Goal: Task Accomplishment & Management: Use online tool/utility

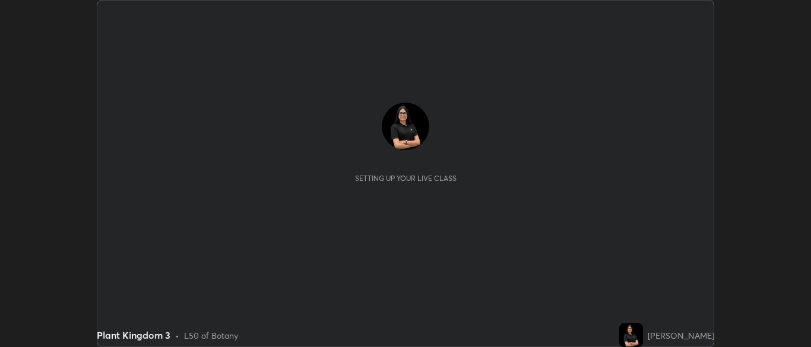
scroll to position [347, 810]
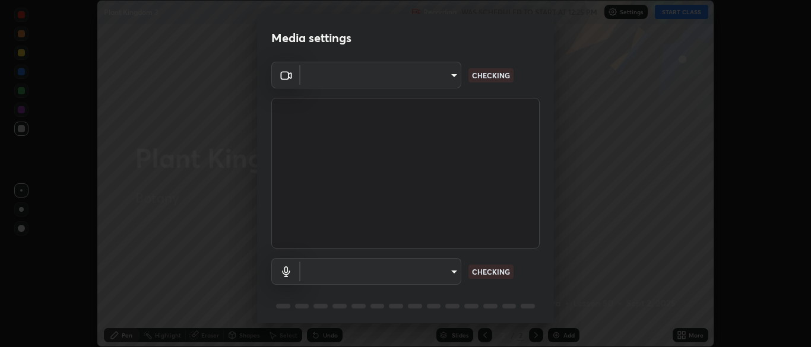
type input "cbd69d3ab31666e68bc16f5f2905db6189ec8135df4d15a94e2bba87772e1748"
click at [433, 87] on body "Erase all Plant Kingdom 3 Recording WAS SCHEDULED TO START AT 12:25 PM Settings…" at bounding box center [405, 173] width 811 height 347
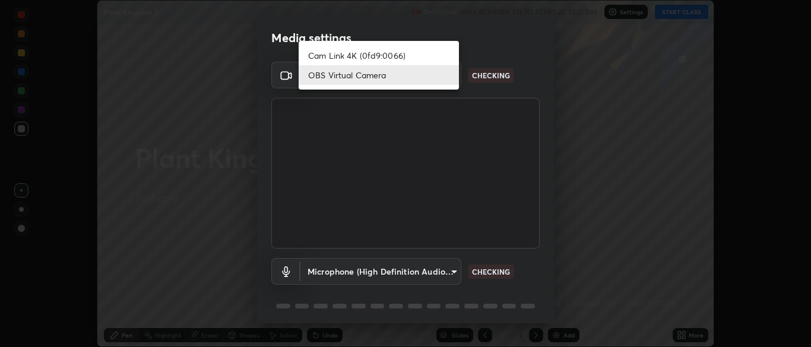
click at [407, 81] on li "OBS Virtual Camera" at bounding box center [379, 75] width 160 height 20
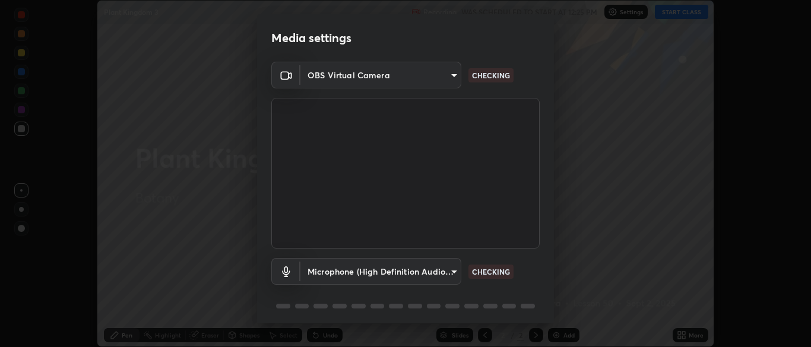
scroll to position [42, 0]
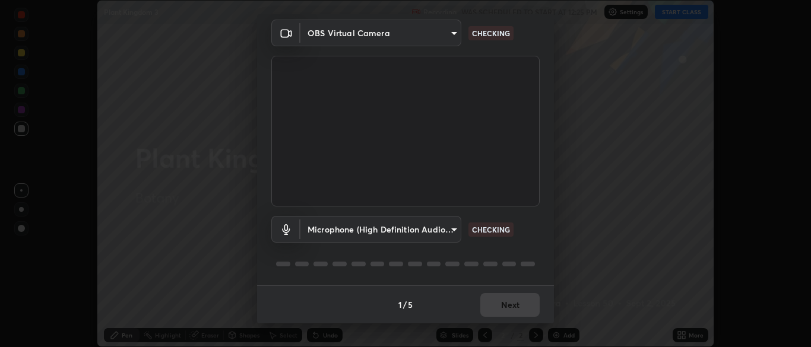
click at [442, 230] on body "Erase all Plant Kingdom 3 Recording WAS SCHEDULED TO START AT 12:25 PM Settings…" at bounding box center [405, 173] width 811 height 347
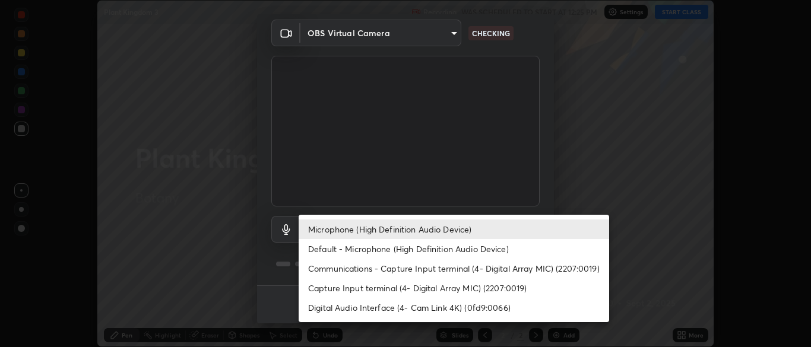
click at [423, 229] on li "Microphone (High Definition Audio Device)" at bounding box center [454, 230] width 310 height 20
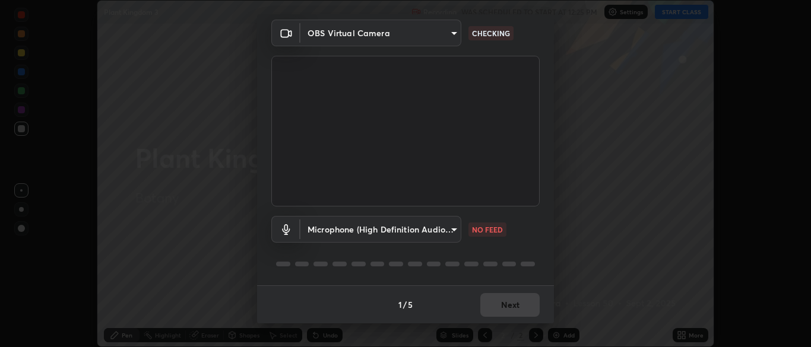
click at [440, 229] on body "Erase all Plant Kingdom 3 Recording WAS SCHEDULED TO START AT 12:25 PM Settings…" at bounding box center [405, 173] width 811 height 347
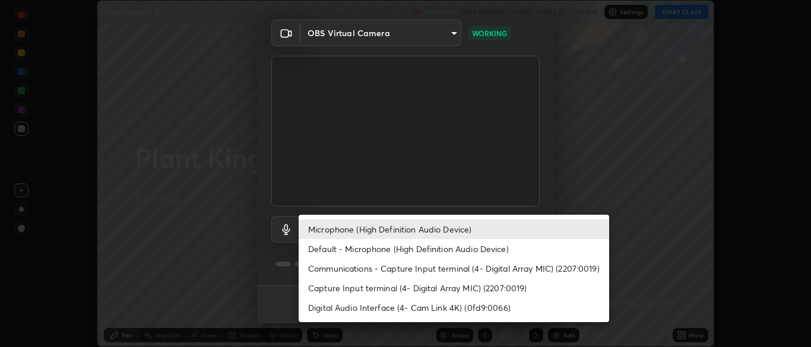
click at [421, 256] on li "Default - Microphone (High Definition Audio Device)" at bounding box center [454, 249] width 310 height 20
type input "default"
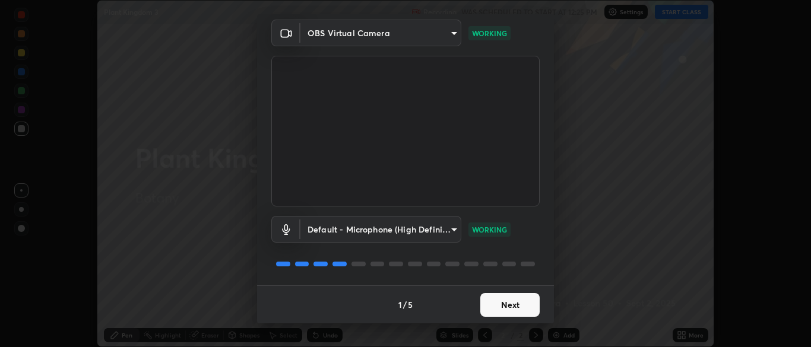
click at [506, 309] on button "Next" at bounding box center [509, 305] width 59 height 24
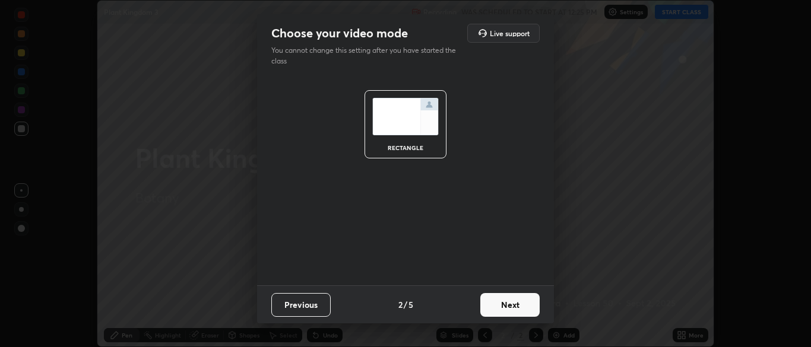
click at [522, 311] on button "Next" at bounding box center [509, 305] width 59 height 24
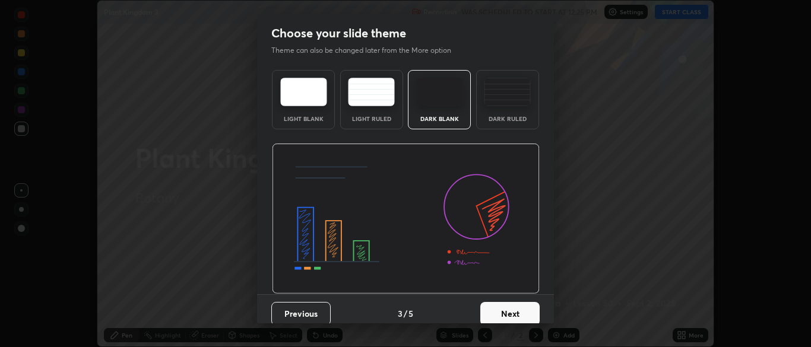
click at [528, 313] on button "Next" at bounding box center [509, 314] width 59 height 24
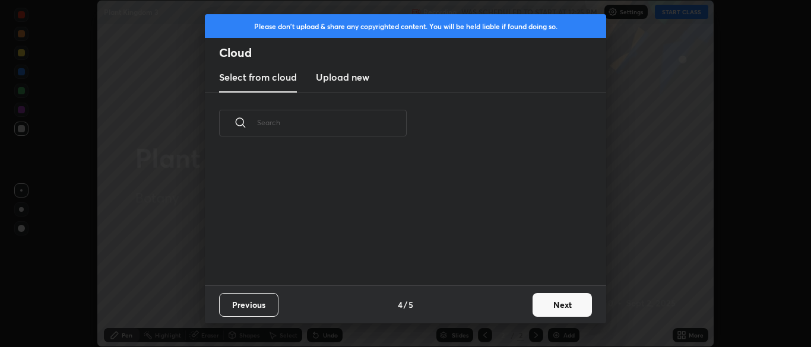
click at [537, 315] on button "Next" at bounding box center [561, 305] width 59 height 24
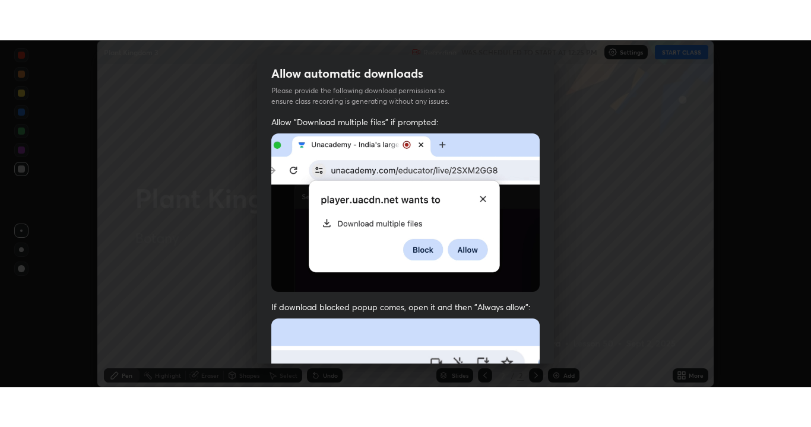
scroll to position [284, 0]
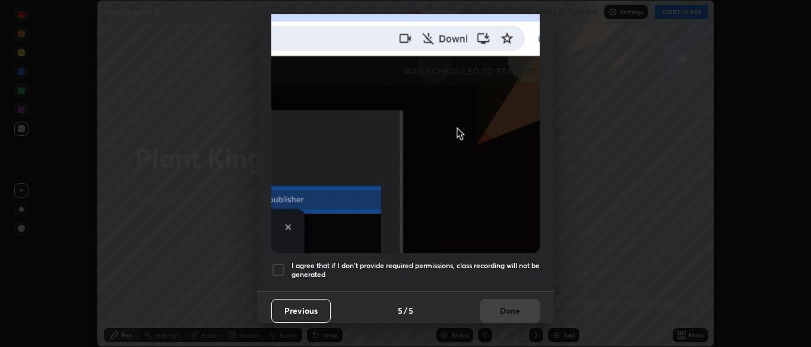
click at [277, 263] on div at bounding box center [278, 270] width 14 height 14
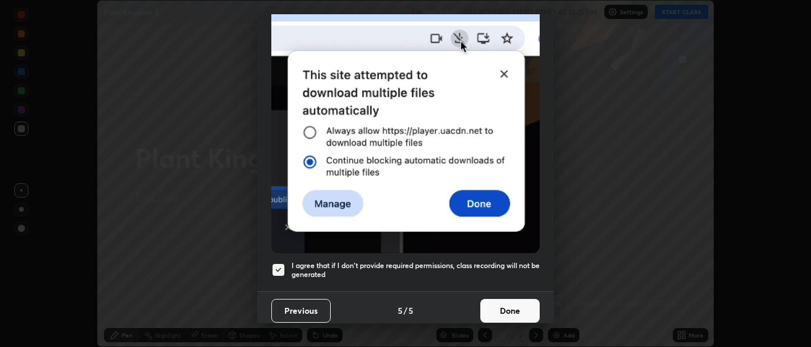
click at [520, 314] on button "Done" at bounding box center [509, 311] width 59 height 24
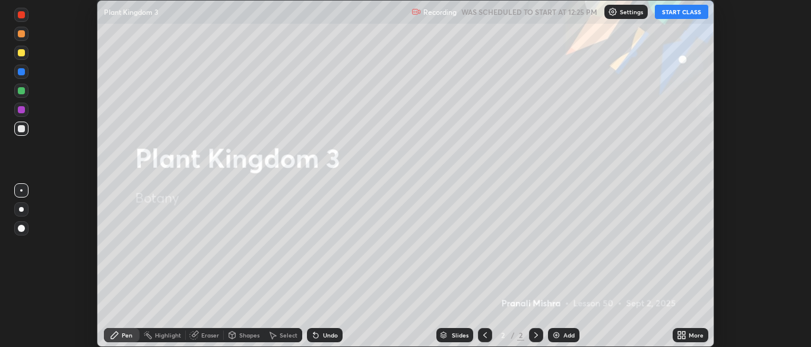
click at [687, 12] on button "START CLASS" at bounding box center [681, 12] width 53 height 14
click at [700, 331] on div "More" at bounding box center [691, 335] width 36 height 14
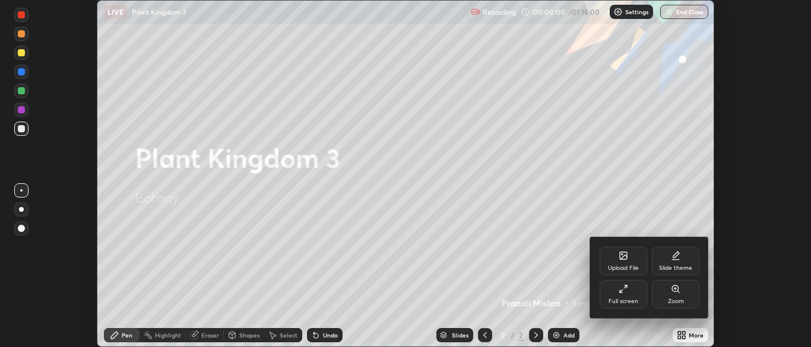
click at [621, 293] on icon at bounding box center [621, 291] width 2 height 2
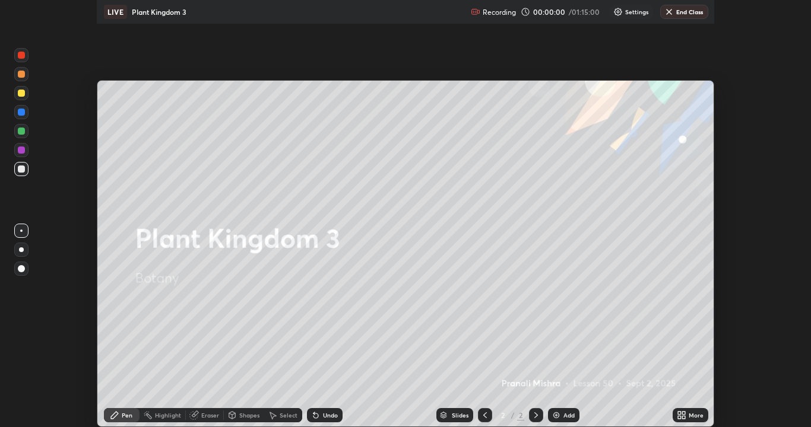
scroll to position [427, 811]
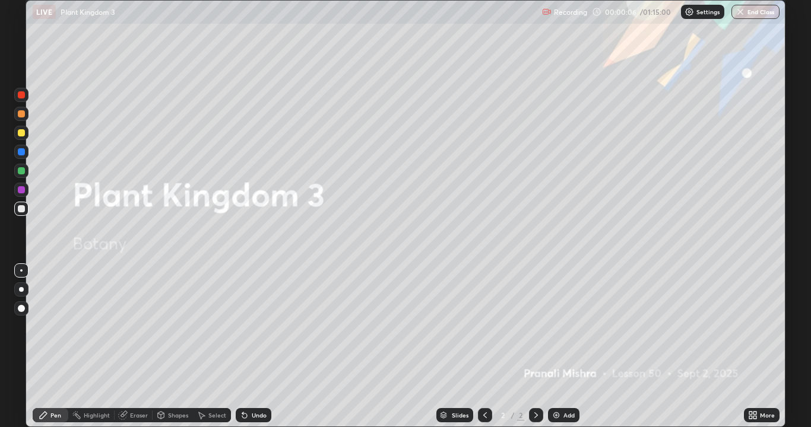
click at [574, 347] on div "Add" at bounding box center [563, 415] width 31 height 14
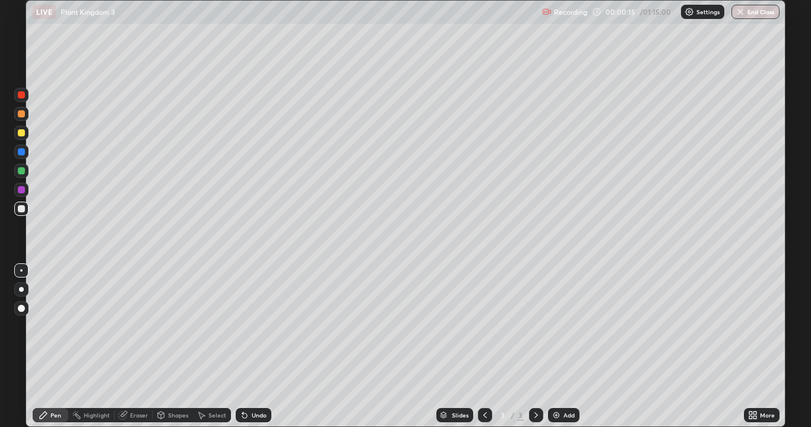
click at [484, 347] on icon at bounding box center [484, 415] width 9 height 9
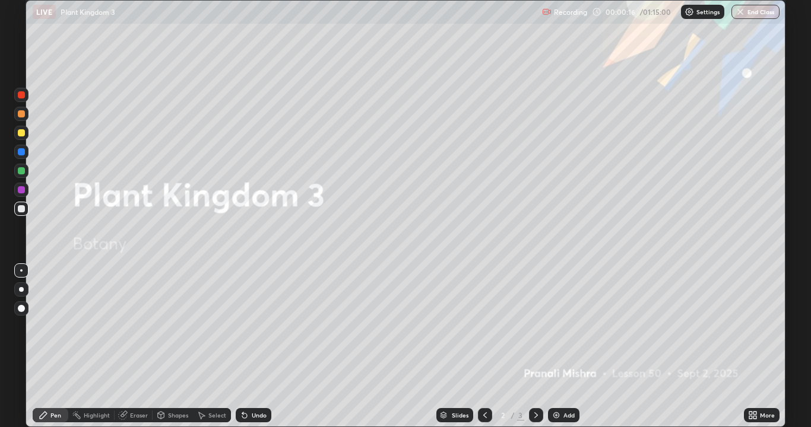
click at [753, 347] on icon at bounding box center [754, 417] width 3 height 3
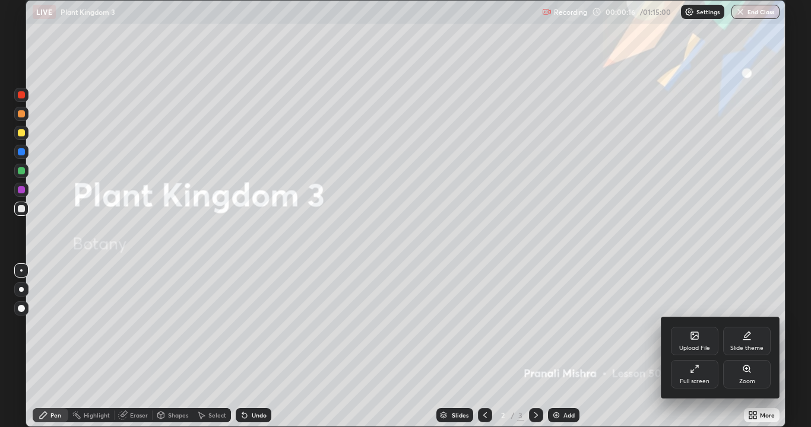
click at [693, 344] on div "Upload File" at bounding box center [694, 341] width 47 height 28
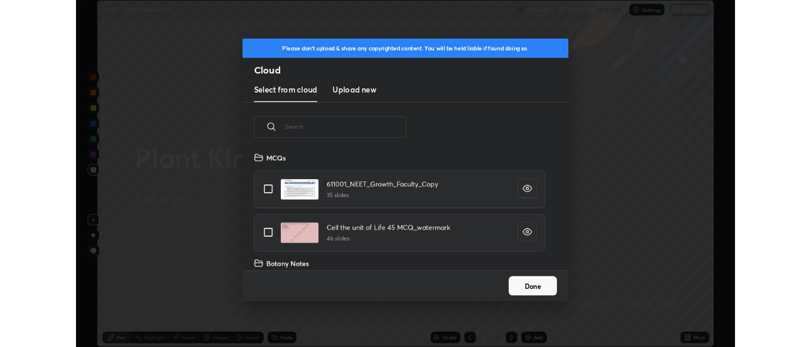
scroll to position [146, 381]
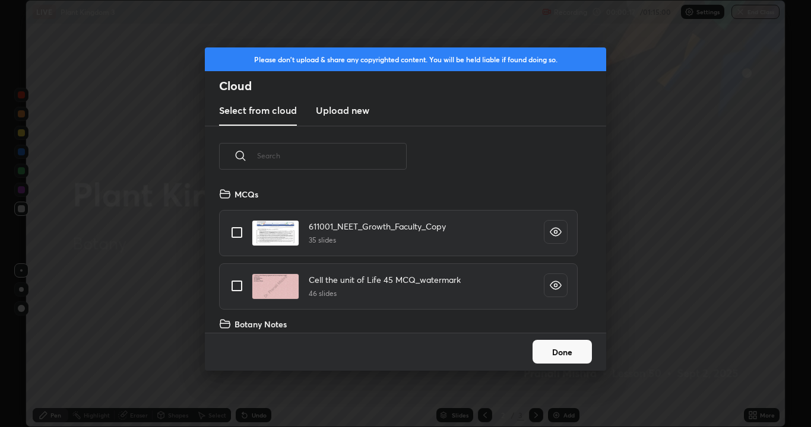
click at [391, 157] on input "text" at bounding box center [332, 156] width 150 height 50
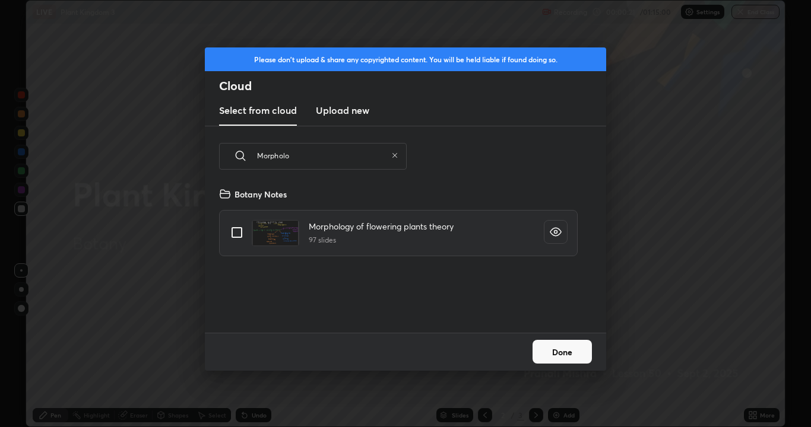
type input "Morpholo"
click at [230, 232] on input "grid" at bounding box center [236, 232] width 25 height 25
checkbox input "true"
click at [571, 347] on button "Done" at bounding box center [561, 352] width 59 height 24
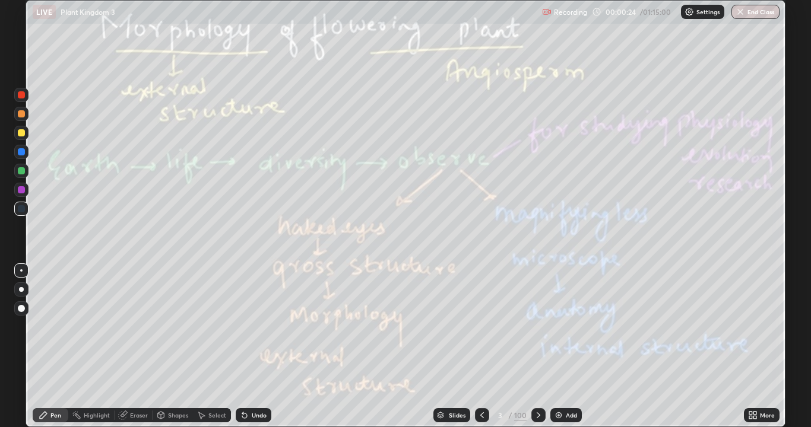
click at [482, 347] on icon at bounding box center [481, 415] width 9 height 9
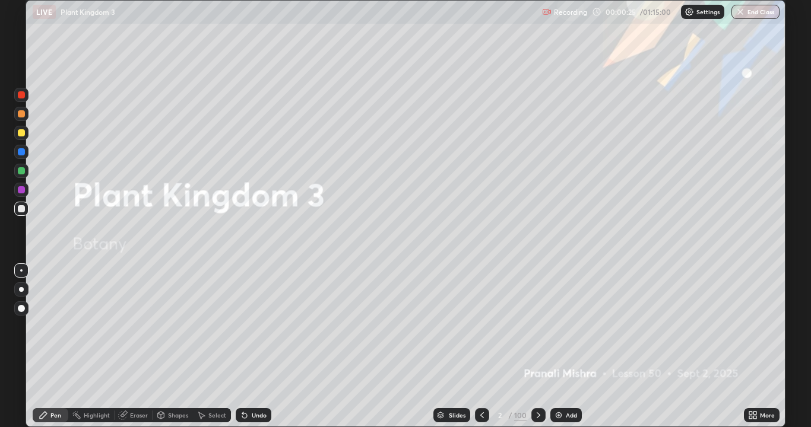
click at [139, 347] on div "Eraser" at bounding box center [139, 416] width 18 height 6
click at [27, 347] on span "Erase all" at bounding box center [21, 394] width 13 height 7
click at [542, 347] on div at bounding box center [538, 415] width 14 height 14
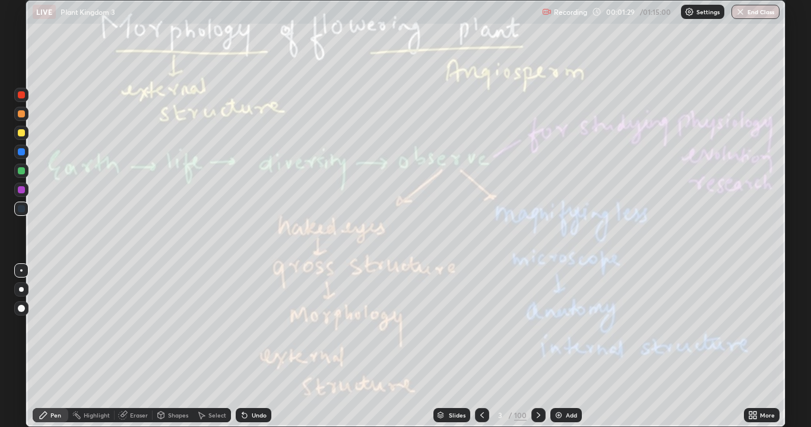
click at [22, 309] on div at bounding box center [21, 308] width 7 height 7
click at [22, 128] on div at bounding box center [21, 133] width 14 height 14
click at [537, 347] on icon at bounding box center [538, 415] width 9 height 9
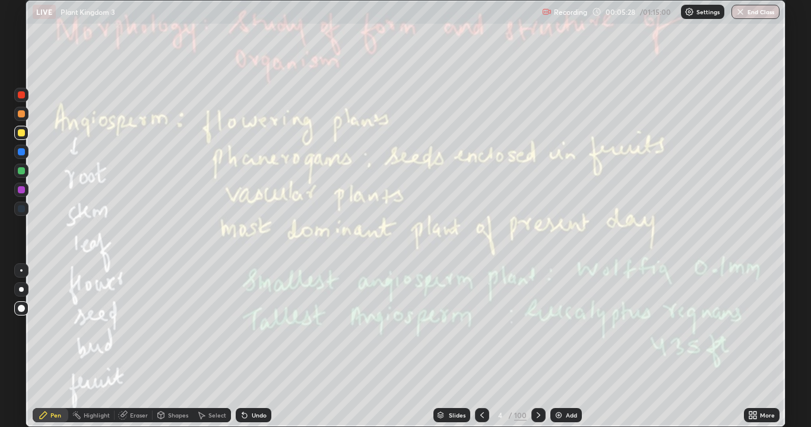
click at [537, 347] on icon at bounding box center [539, 416] width 4 height 6
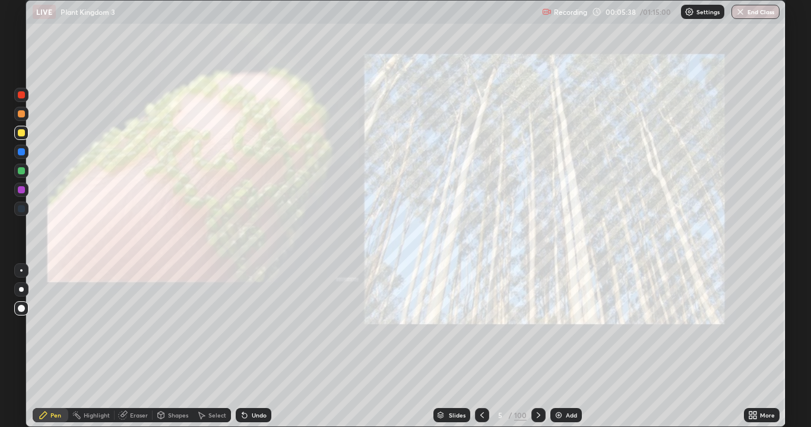
click at [538, 347] on icon at bounding box center [538, 415] width 9 height 9
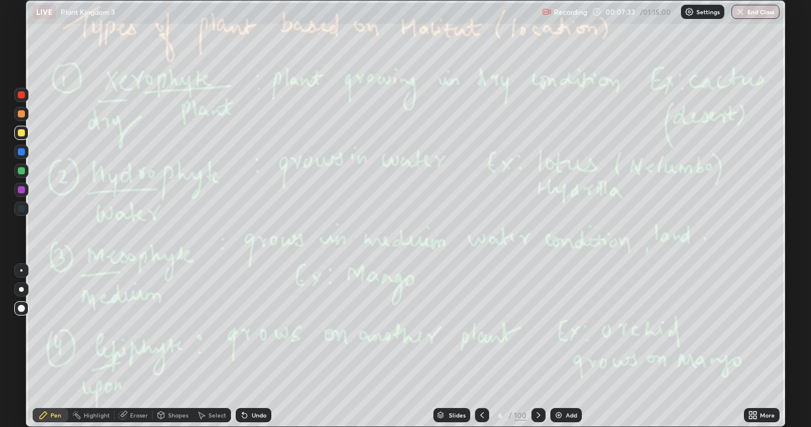
click at [761, 347] on div "More" at bounding box center [762, 415] width 36 height 14
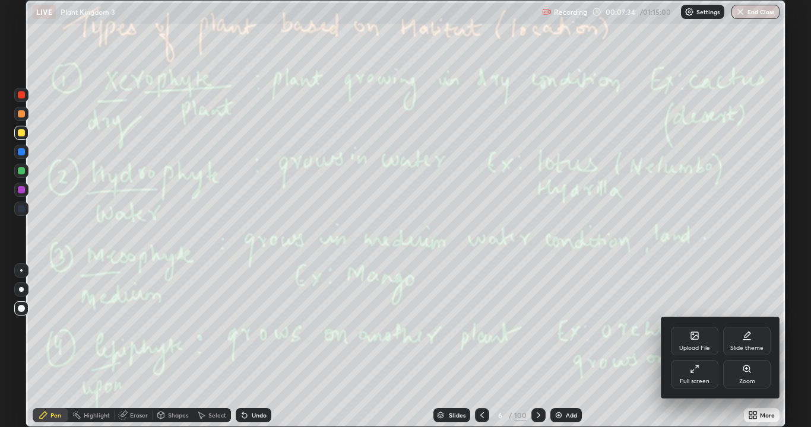
click at [682, 347] on div "Full screen" at bounding box center [694, 374] width 47 height 28
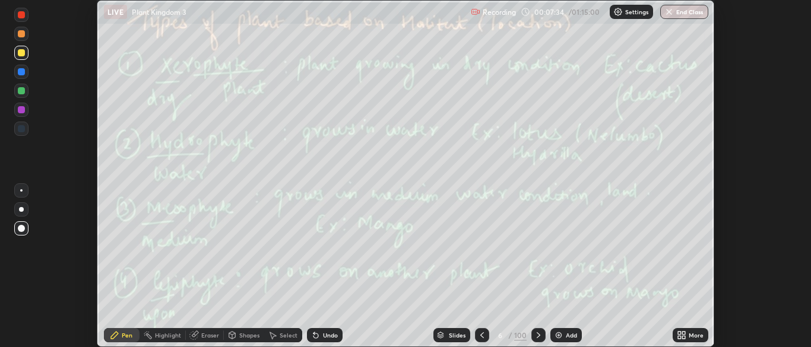
scroll to position [59011, 58547]
click at [535, 335] on icon at bounding box center [538, 335] width 9 height 9
click at [537, 332] on icon at bounding box center [538, 335] width 9 height 9
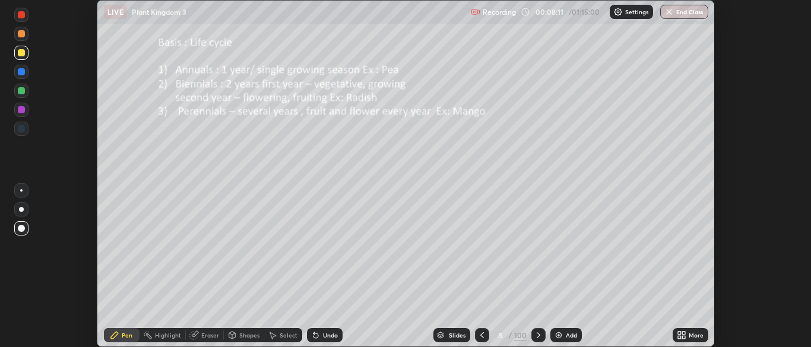
click at [687, 335] on div "More" at bounding box center [691, 335] width 36 height 14
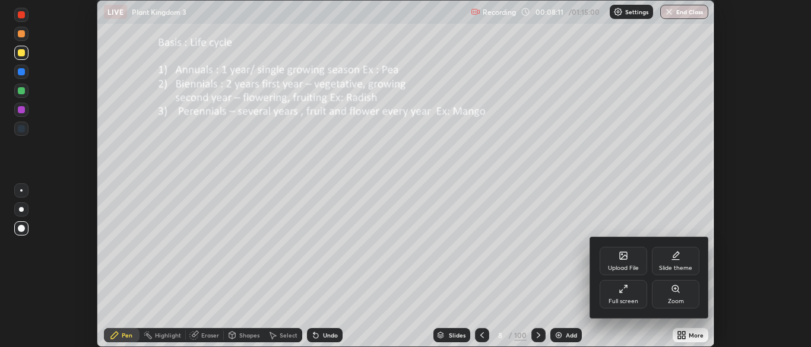
click at [680, 294] on div "Zoom" at bounding box center [675, 294] width 47 height 28
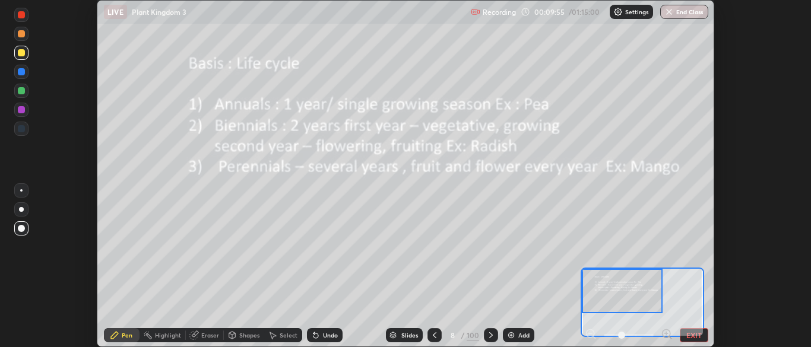
click at [473, 334] on div "100" at bounding box center [473, 335] width 12 height 11
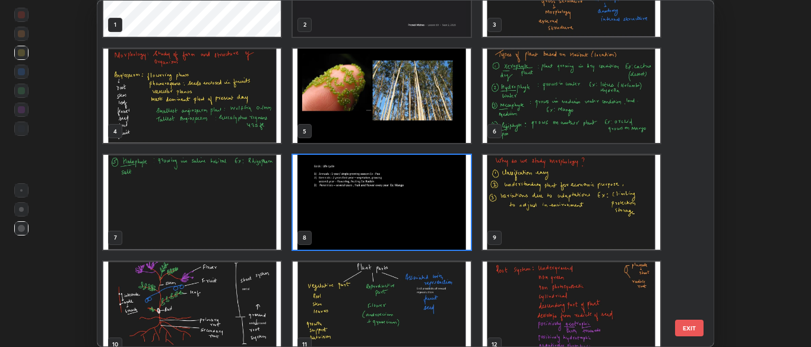
scroll to position [65, 0]
click at [598, 221] on img "grid" at bounding box center [571, 201] width 177 height 95
click at [603, 224] on img "grid" at bounding box center [571, 201] width 177 height 95
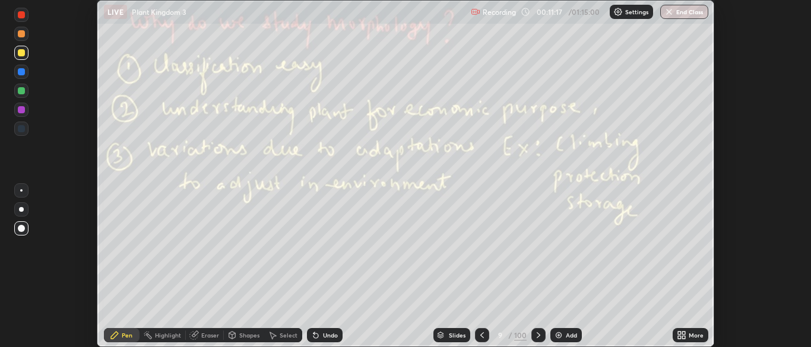
click at [538, 333] on icon at bounding box center [538, 335] width 9 height 9
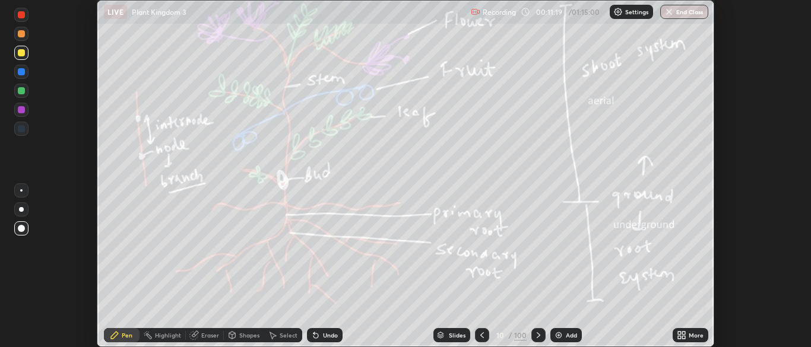
click at [536, 336] on icon at bounding box center [538, 335] width 9 height 9
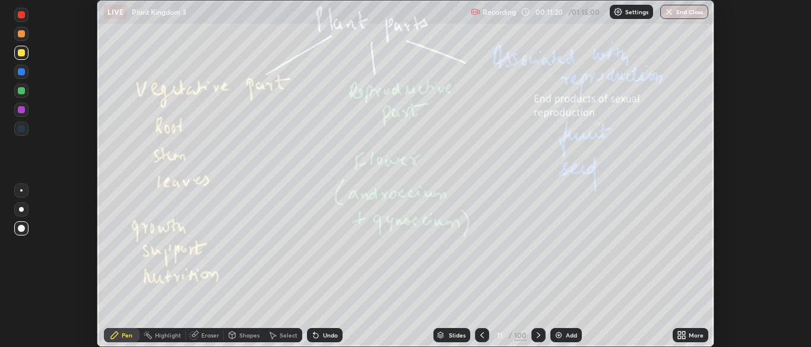
click at [516, 338] on div "100" at bounding box center [520, 335] width 12 height 11
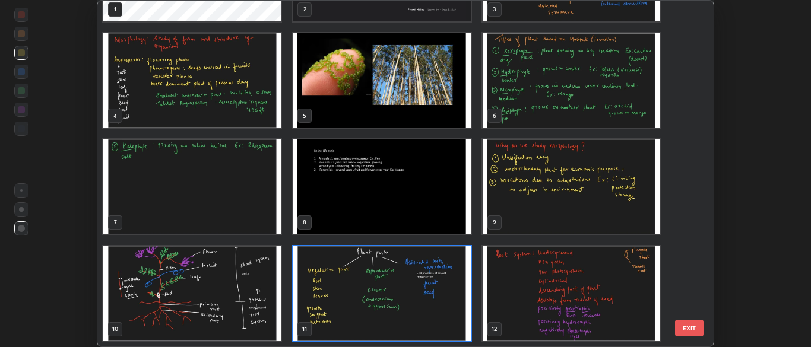
scroll to position [0, 0]
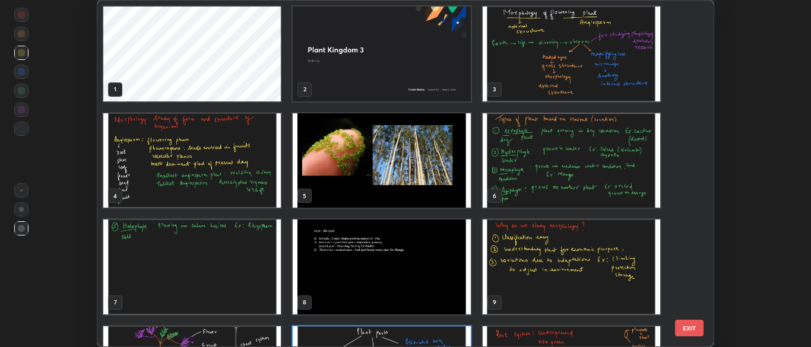
click at [600, 79] on img "grid" at bounding box center [571, 54] width 177 height 95
click at [593, 83] on img "grid" at bounding box center [571, 54] width 177 height 95
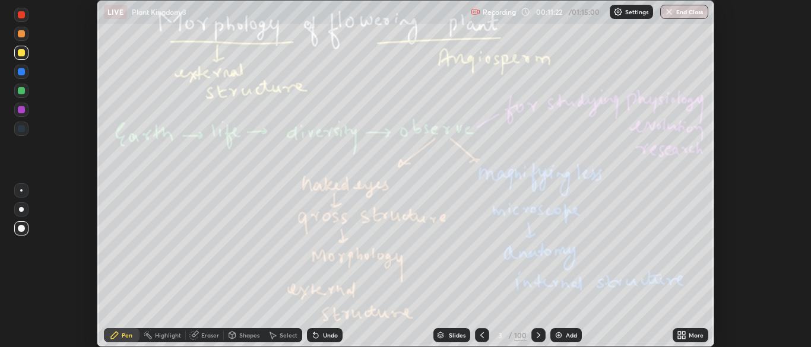
click at [593, 81] on img "grid" at bounding box center [571, 54] width 177 height 95
click at [535, 339] on icon at bounding box center [538, 335] width 9 height 9
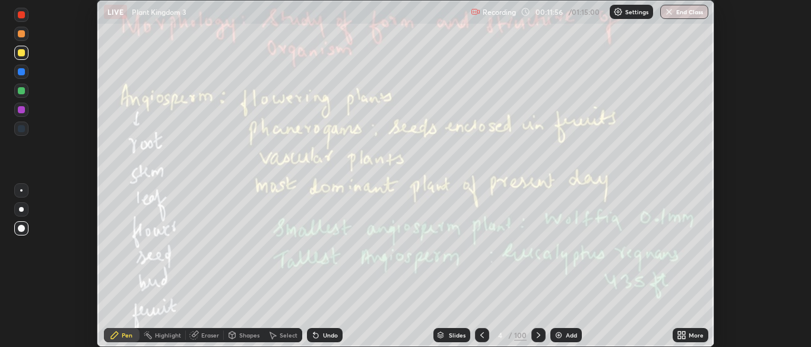
click at [478, 328] on div at bounding box center [482, 336] width 14 height 24
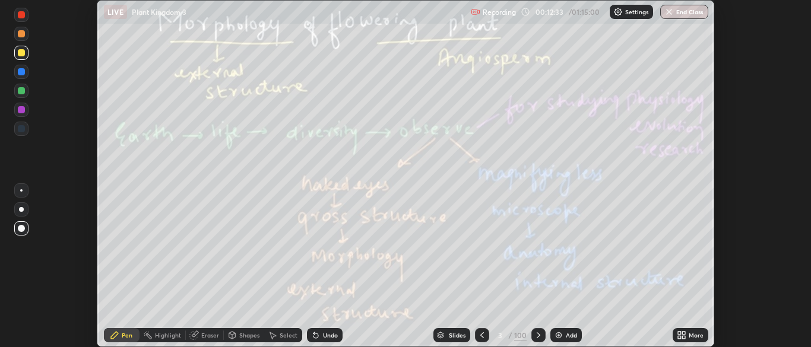
click at [538, 333] on icon at bounding box center [538, 335] width 9 height 9
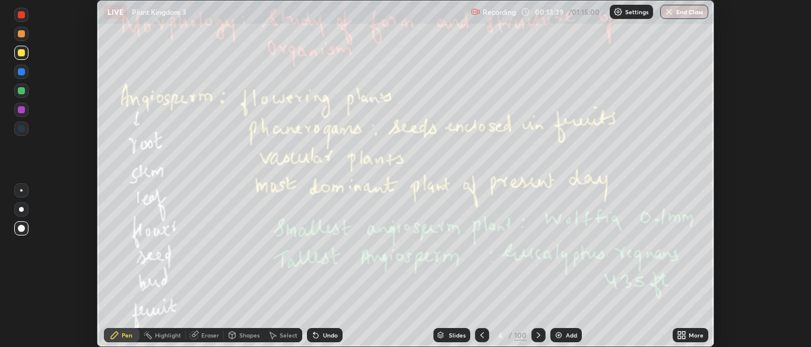
click at [537, 332] on icon at bounding box center [538, 335] width 9 height 9
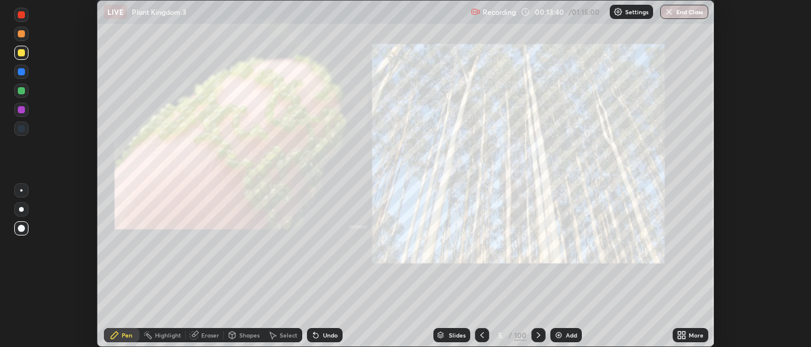
click at [537, 334] on icon at bounding box center [539, 335] width 4 height 6
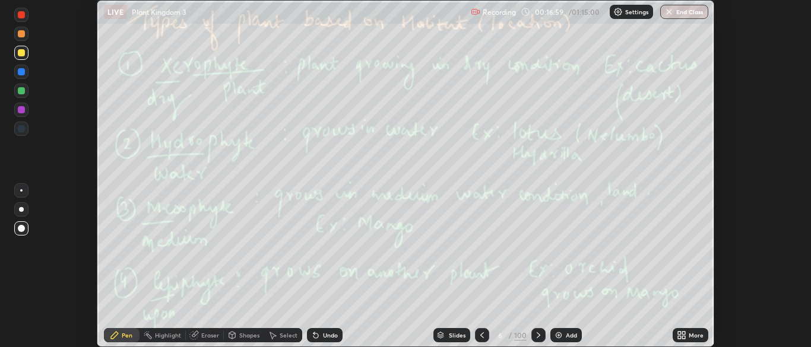
click at [531, 334] on div at bounding box center [538, 335] width 14 height 14
click at [544, 333] on div at bounding box center [538, 335] width 14 height 14
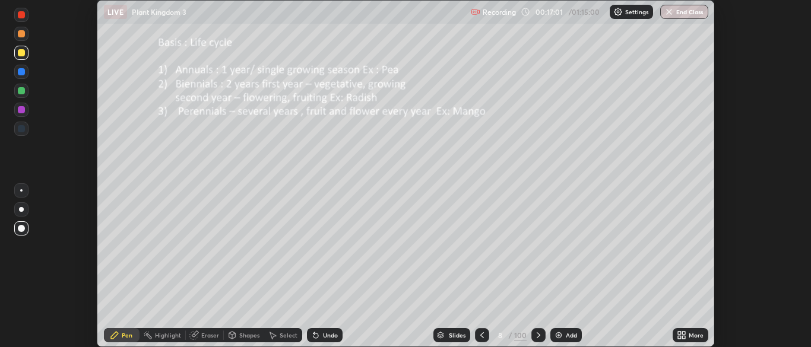
click at [694, 335] on div "More" at bounding box center [696, 335] width 15 height 6
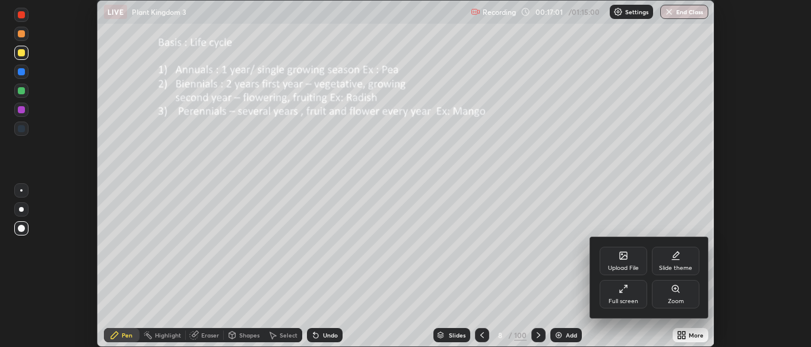
click at [684, 300] on div "Zoom" at bounding box center [675, 294] width 47 height 28
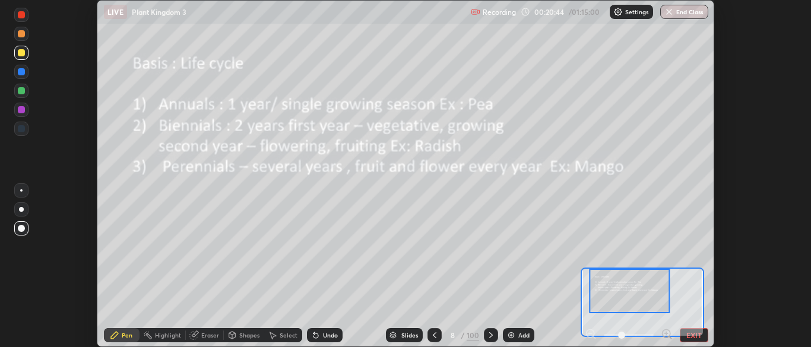
click at [706, 335] on button "EXIT" at bounding box center [694, 335] width 28 height 14
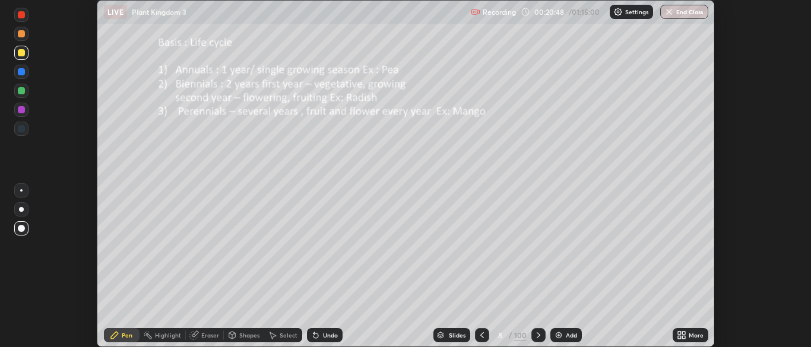
click at [537, 335] on icon at bounding box center [538, 335] width 9 height 9
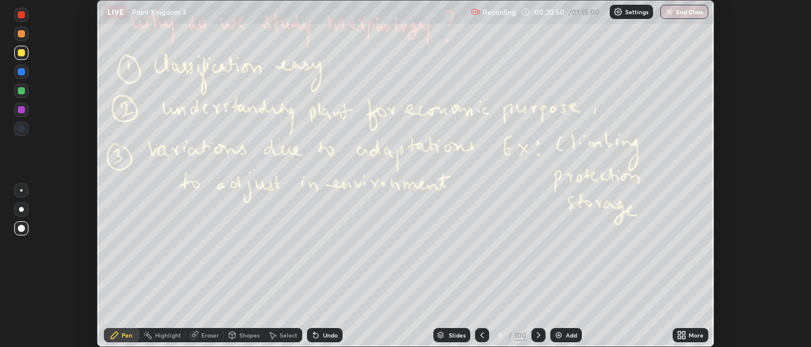
click at [488, 332] on div at bounding box center [482, 335] width 14 height 14
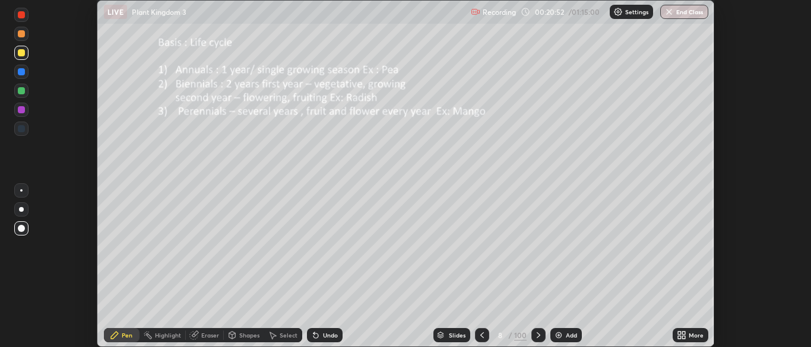
click at [684, 331] on icon at bounding box center [681, 335] width 9 height 9
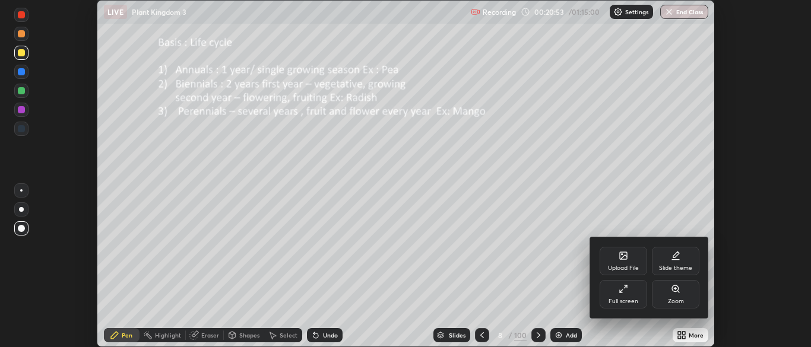
click at [676, 293] on icon at bounding box center [675, 288] width 9 height 9
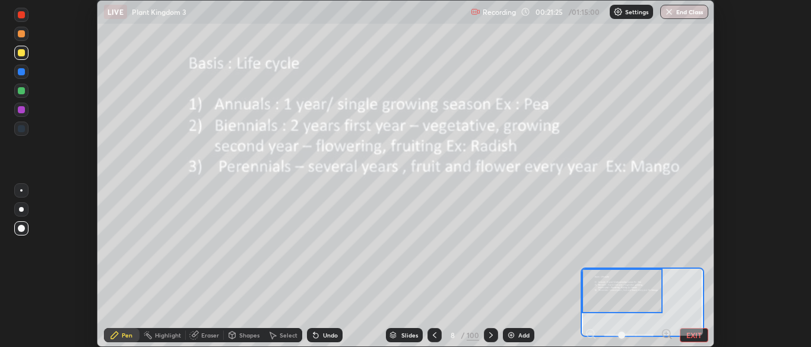
click at [705, 330] on button "EXIT" at bounding box center [694, 335] width 28 height 14
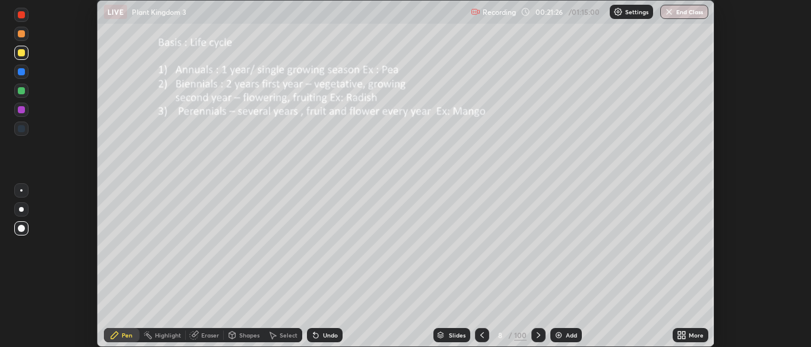
click at [542, 330] on div at bounding box center [538, 335] width 14 height 14
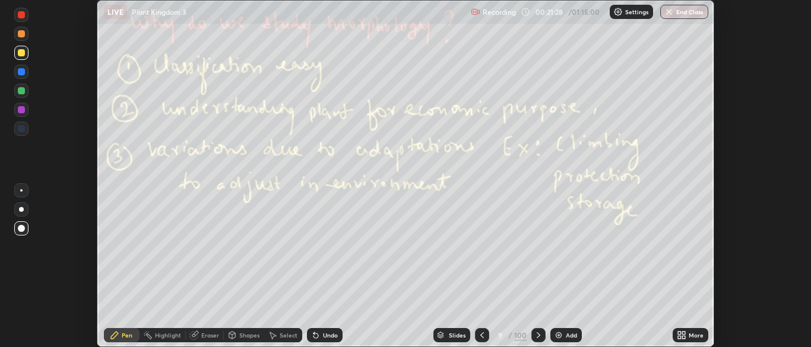
click at [521, 338] on div "100" at bounding box center [520, 335] width 12 height 11
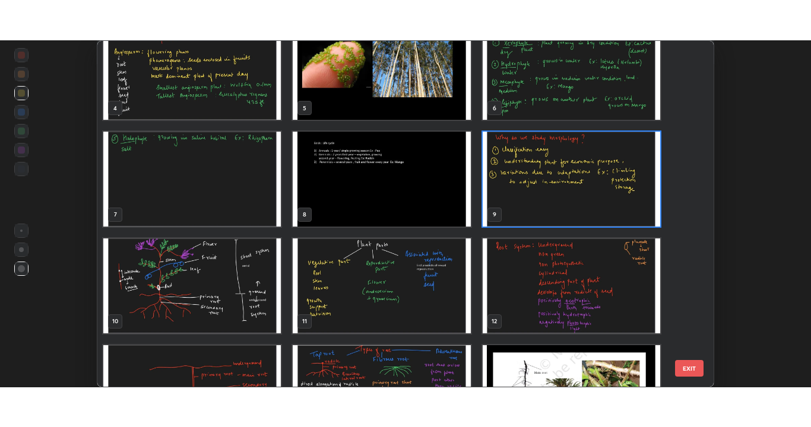
scroll to position [128, 0]
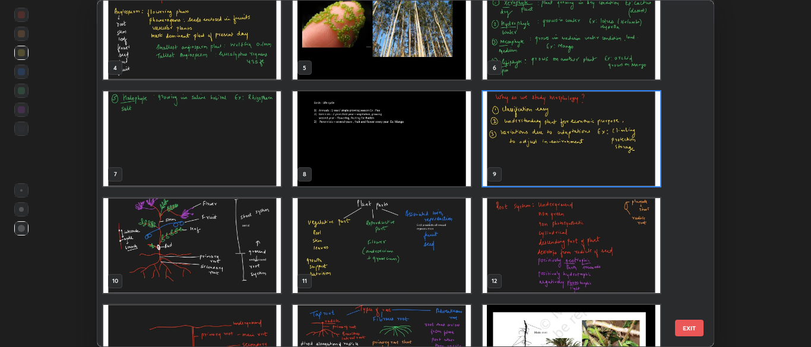
click at [630, 166] on img "grid" at bounding box center [571, 138] width 177 height 95
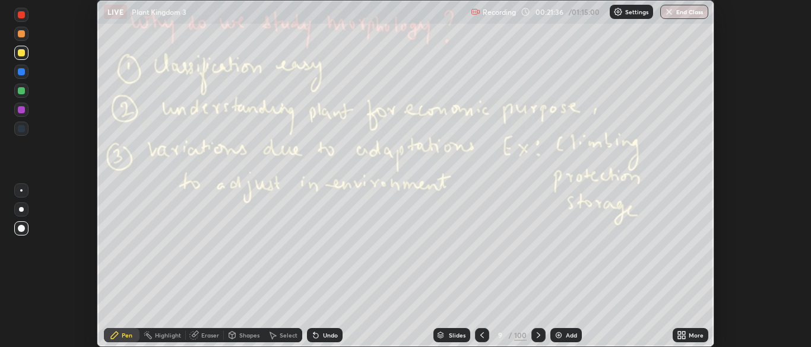
click at [629, 166] on img "grid" at bounding box center [571, 138] width 177 height 95
click at [683, 333] on icon at bounding box center [683, 333] width 3 height 3
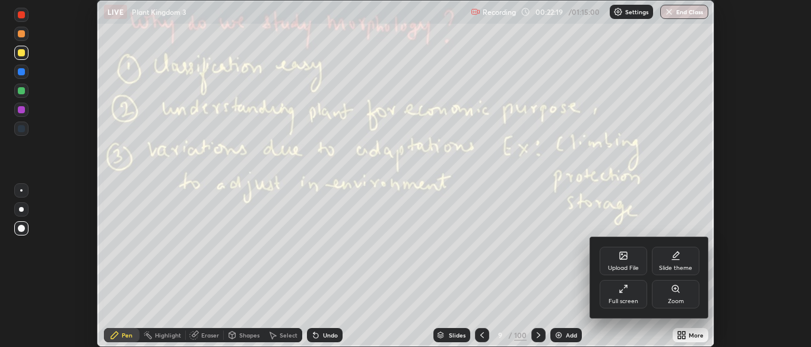
click at [624, 299] on div "Full screen" at bounding box center [623, 302] width 30 height 6
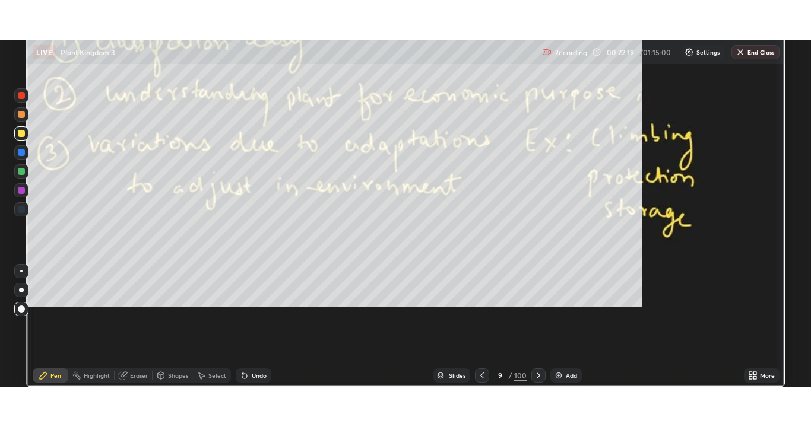
scroll to position [427, 811]
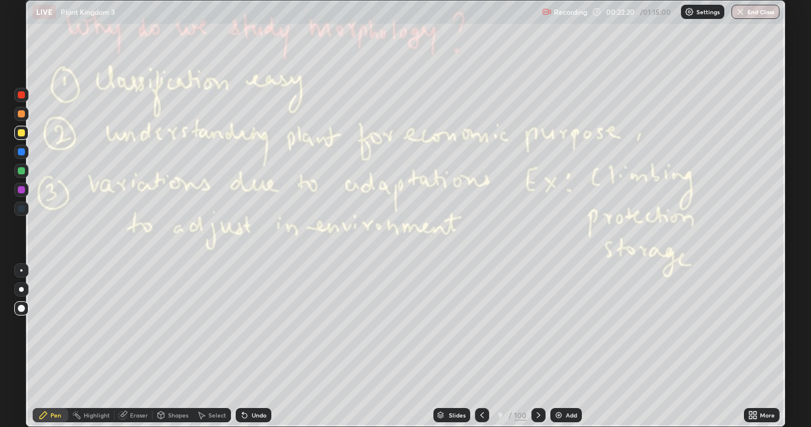
click at [541, 347] on icon at bounding box center [538, 415] width 9 height 9
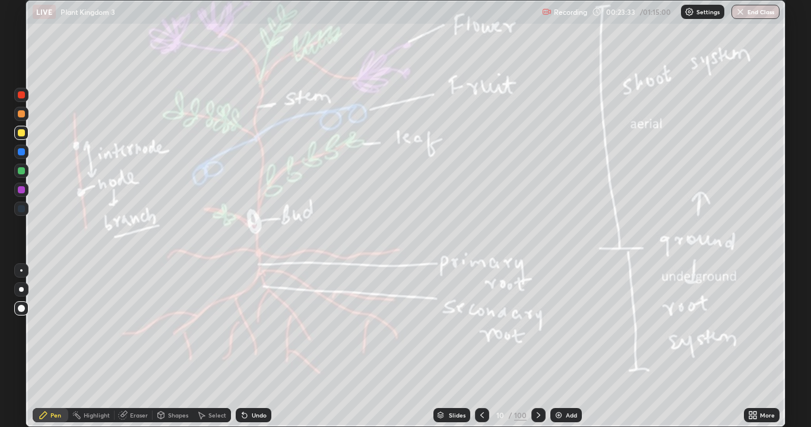
click at [133, 347] on div "Eraser" at bounding box center [134, 415] width 38 height 14
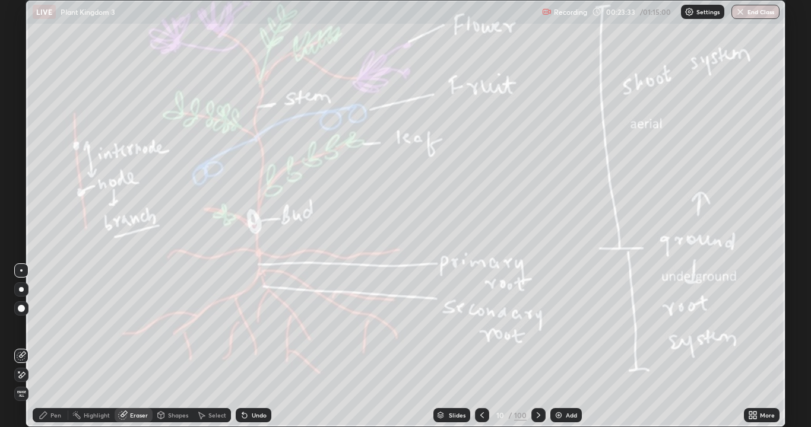
click at [25, 347] on span "Erase all" at bounding box center [21, 394] width 13 height 7
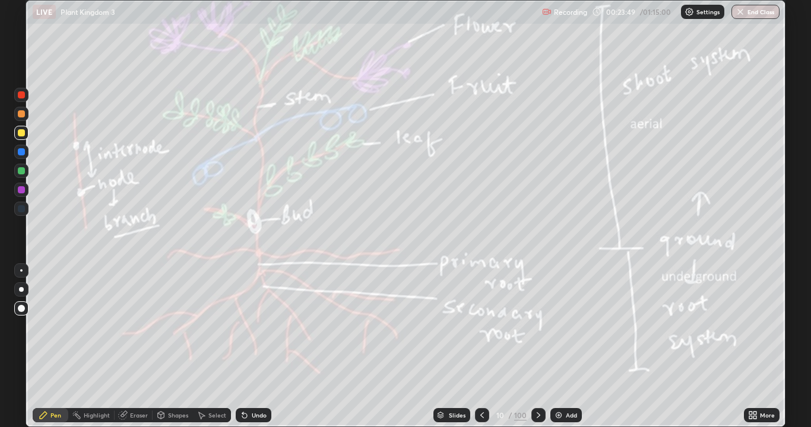
click at [537, 347] on icon at bounding box center [538, 415] width 9 height 9
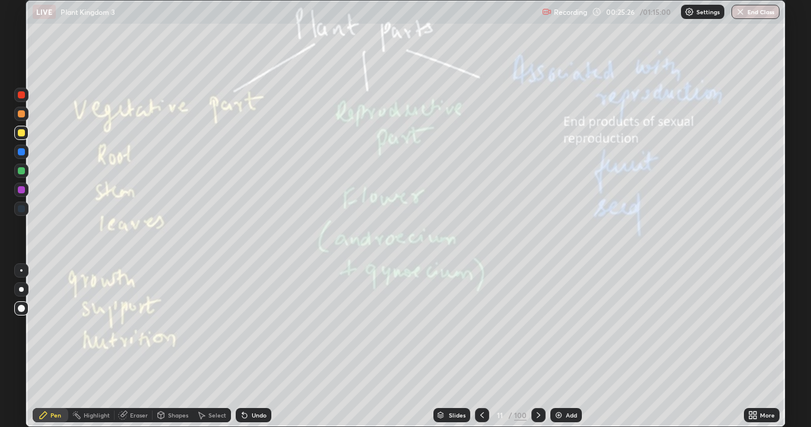
click at [129, 347] on div "Eraser" at bounding box center [134, 415] width 38 height 14
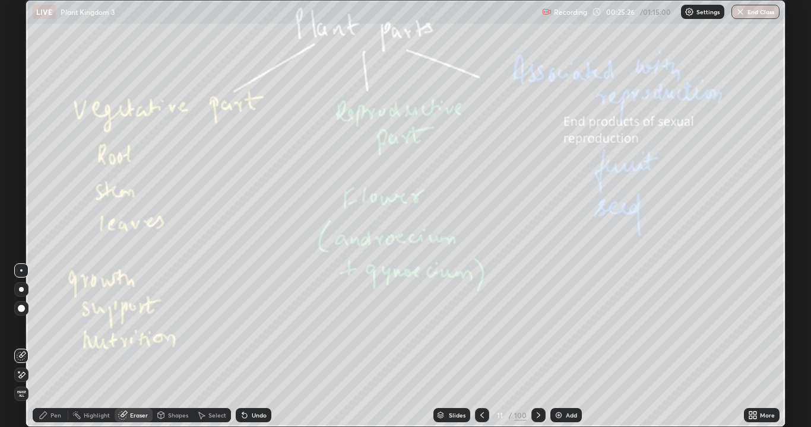
click at [20, 347] on span "Erase all" at bounding box center [21, 394] width 13 height 7
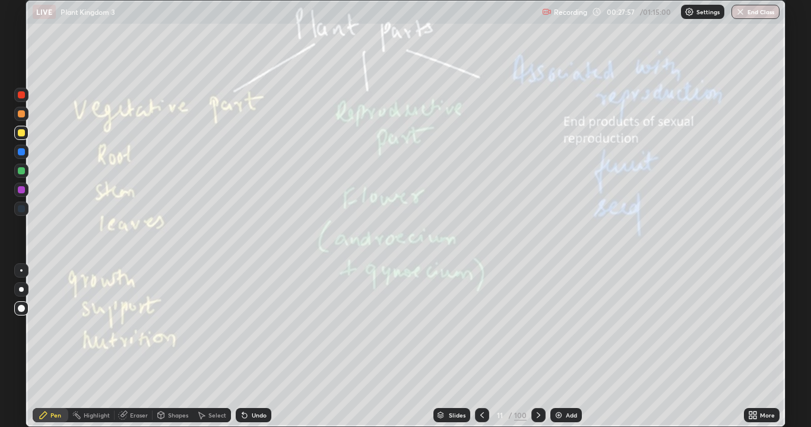
click at [576, 347] on div "Add" at bounding box center [565, 415] width 31 height 14
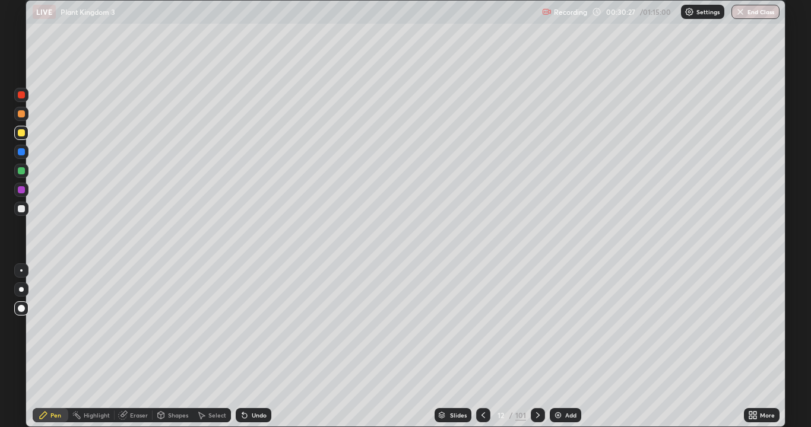
click at [579, 347] on div "Add" at bounding box center [565, 415] width 31 height 14
click at [258, 347] on div "Undo" at bounding box center [259, 416] width 15 height 6
click at [261, 347] on div "Undo" at bounding box center [254, 415] width 36 height 14
click at [536, 347] on icon at bounding box center [538, 416] width 4 height 6
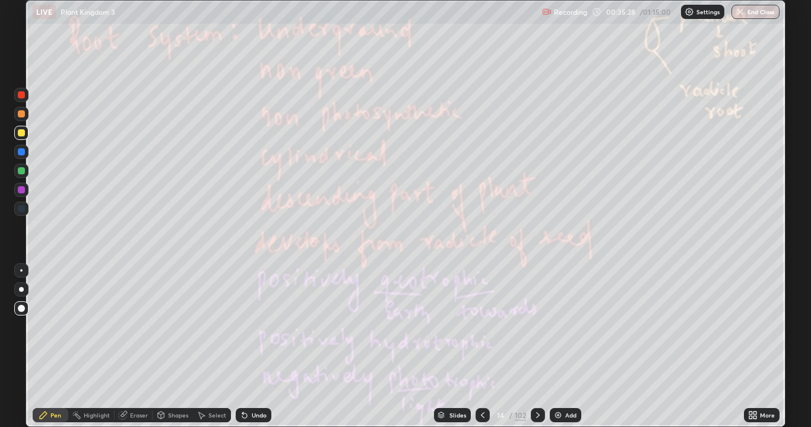
click at [537, 347] on icon at bounding box center [537, 415] width 9 height 9
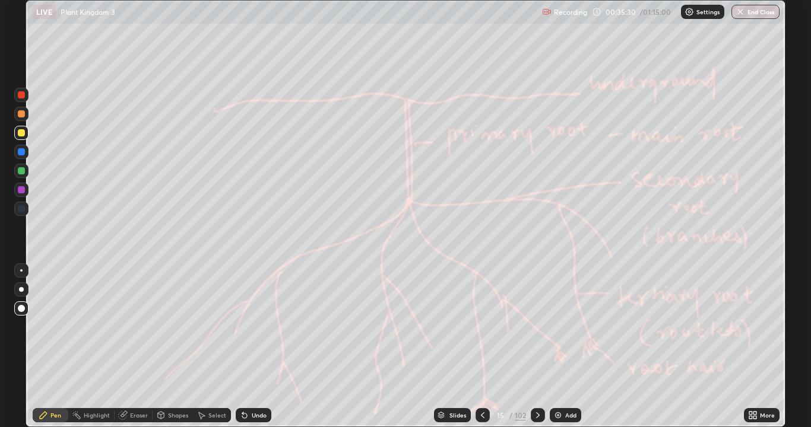
click at [537, 347] on icon at bounding box center [537, 415] width 9 height 9
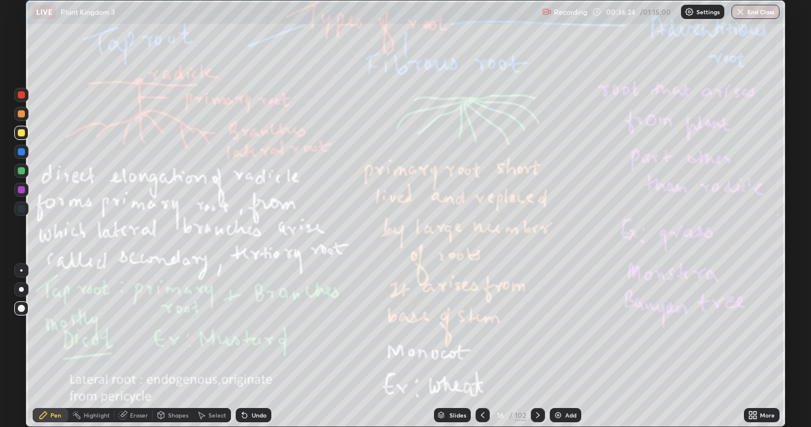
click at [537, 347] on icon at bounding box center [537, 415] width 9 height 9
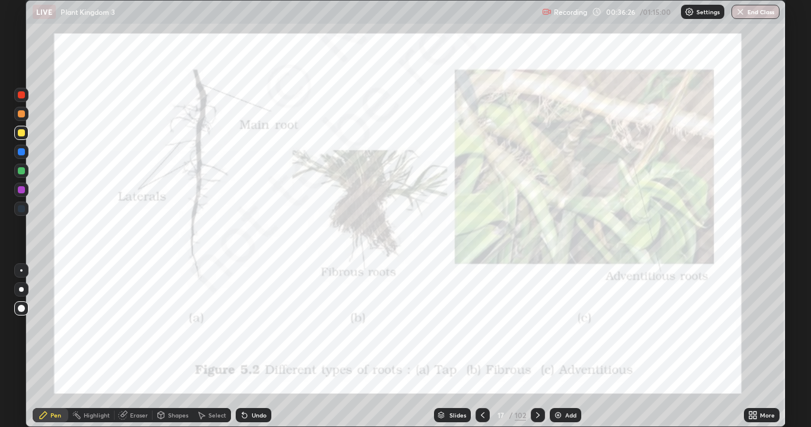
click at [537, 347] on icon at bounding box center [537, 415] width 9 height 9
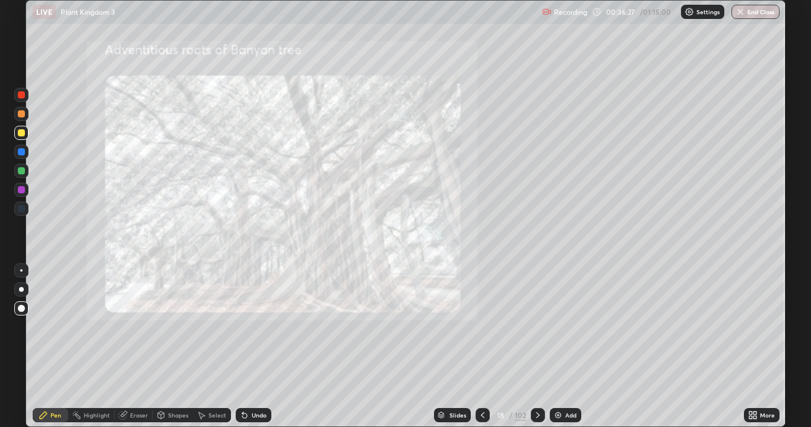
click at [539, 347] on icon at bounding box center [537, 415] width 9 height 9
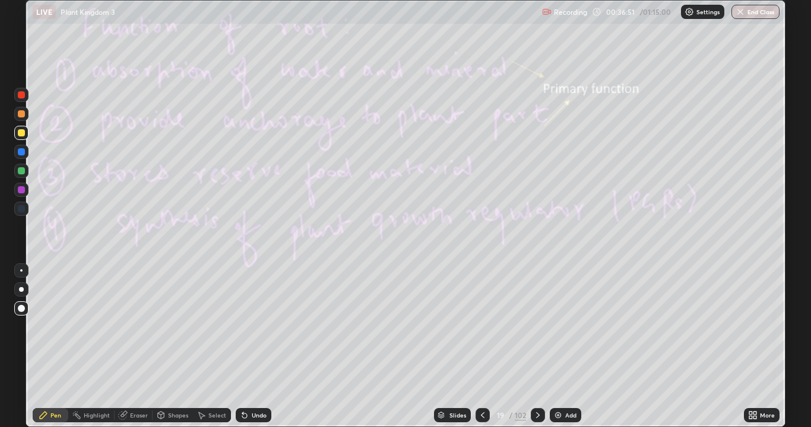
click at [537, 347] on icon at bounding box center [537, 415] width 9 height 9
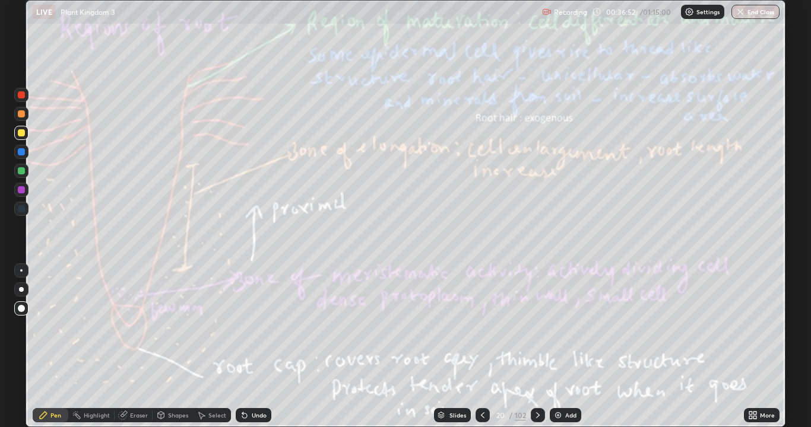
click at [482, 347] on icon at bounding box center [482, 415] width 9 height 9
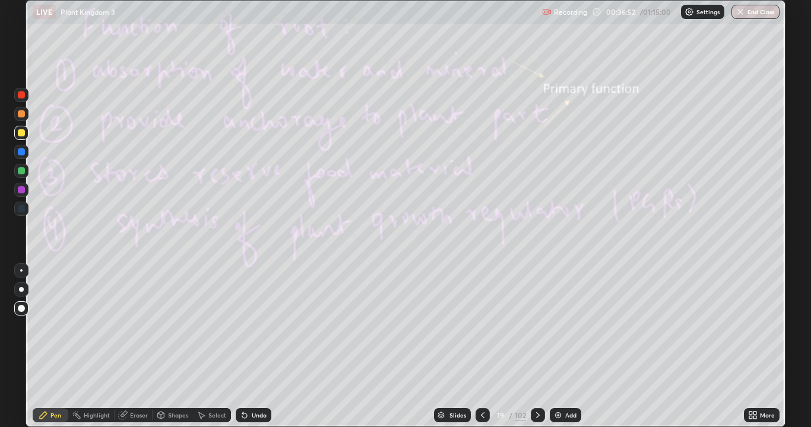
click at [481, 347] on div at bounding box center [482, 415] width 14 height 14
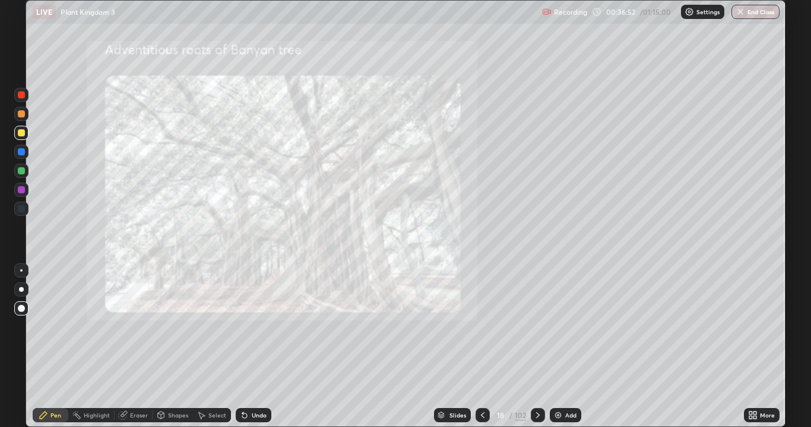
click at [478, 347] on div at bounding box center [482, 415] width 14 height 14
click at [480, 347] on div at bounding box center [482, 416] width 14 height 24
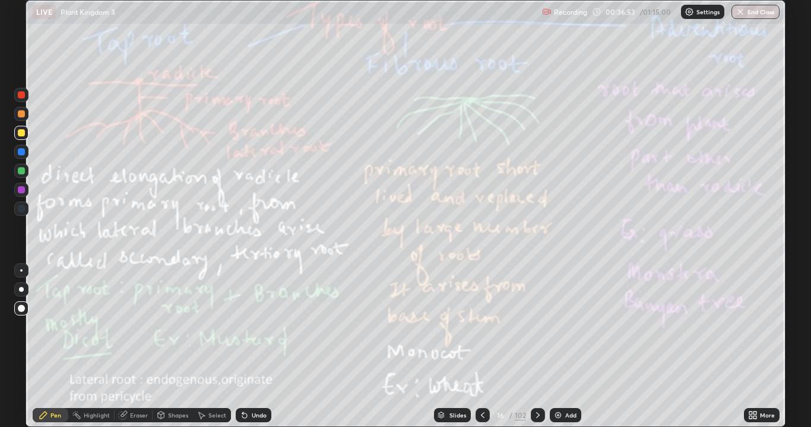
click at [482, 347] on div at bounding box center [482, 415] width 14 height 14
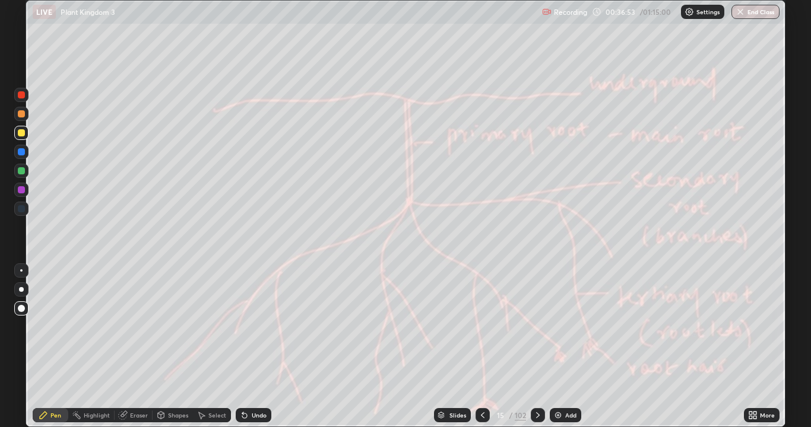
click at [483, 347] on div at bounding box center [482, 415] width 14 height 14
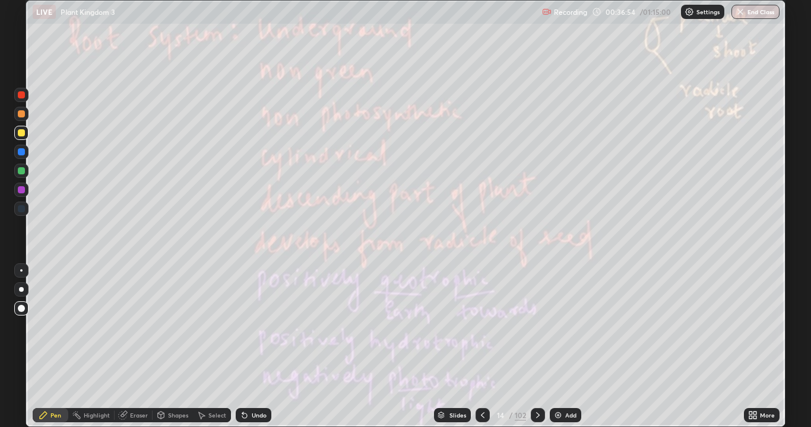
click at [483, 347] on icon at bounding box center [482, 415] width 9 height 9
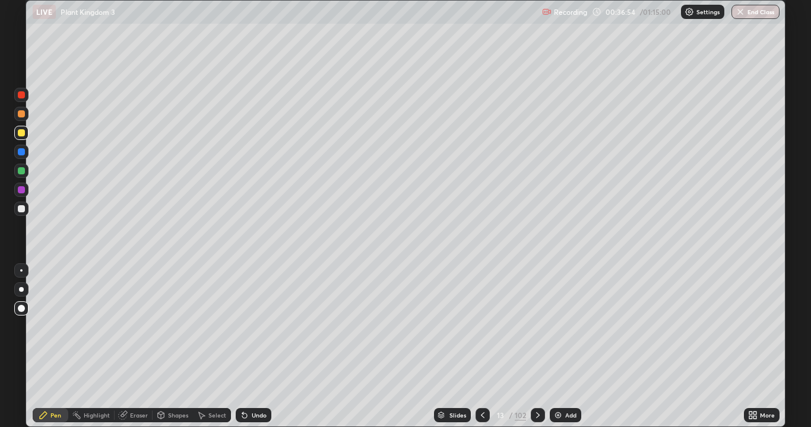
click at [483, 347] on div at bounding box center [482, 415] width 14 height 14
click at [484, 347] on icon at bounding box center [482, 415] width 9 height 9
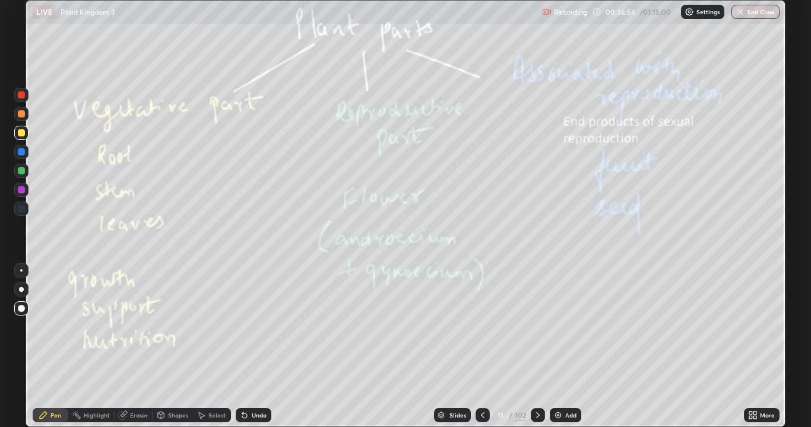
click at [537, 347] on icon at bounding box center [537, 415] width 9 height 9
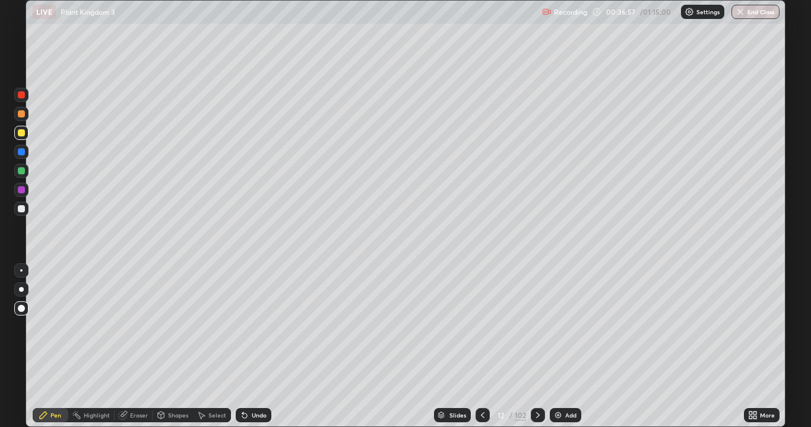
click at [538, 347] on icon at bounding box center [537, 415] width 9 height 9
click at [535, 347] on icon at bounding box center [537, 415] width 9 height 9
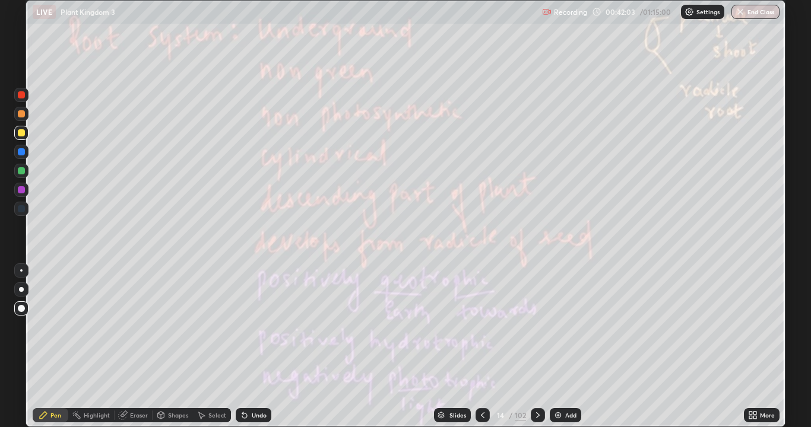
click at [531, 347] on div at bounding box center [538, 415] width 14 height 14
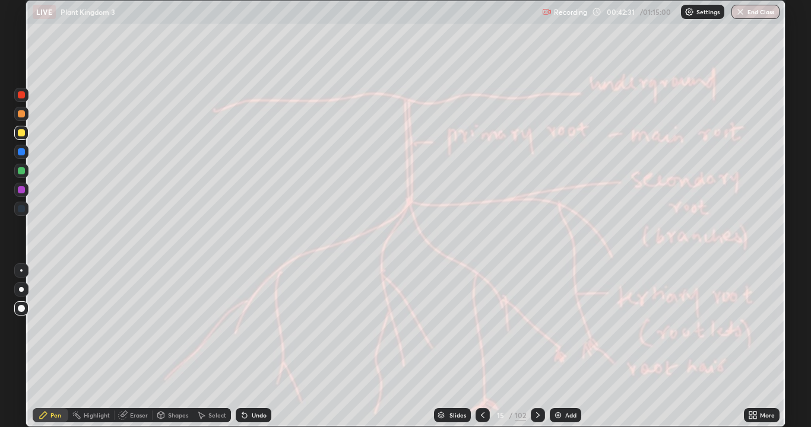
click at [537, 347] on icon at bounding box center [537, 415] width 9 height 9
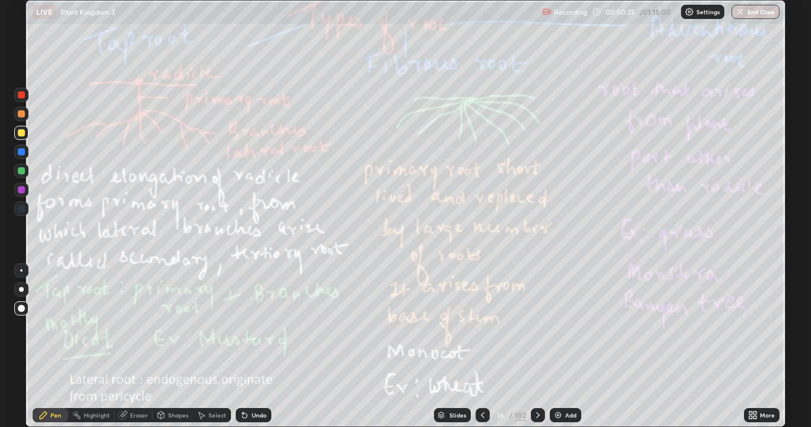
click at [537, 347] on icon at bounding box center [537, 415] width 9 height 9
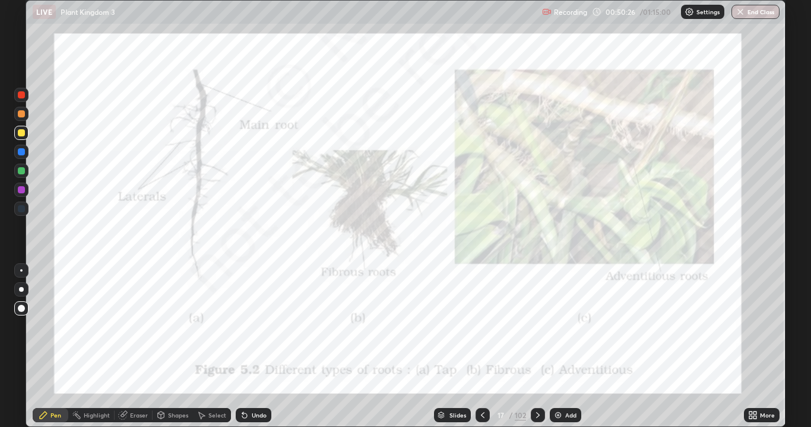
click at [537, 347] on icon at bounding box center [538, 416] width 4 height 6
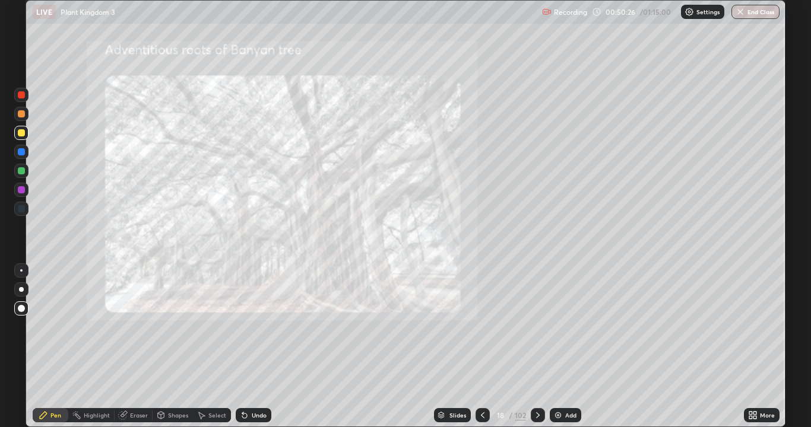
click at [541, 347] on div at bounding box center [538, 415] width 14 height 14
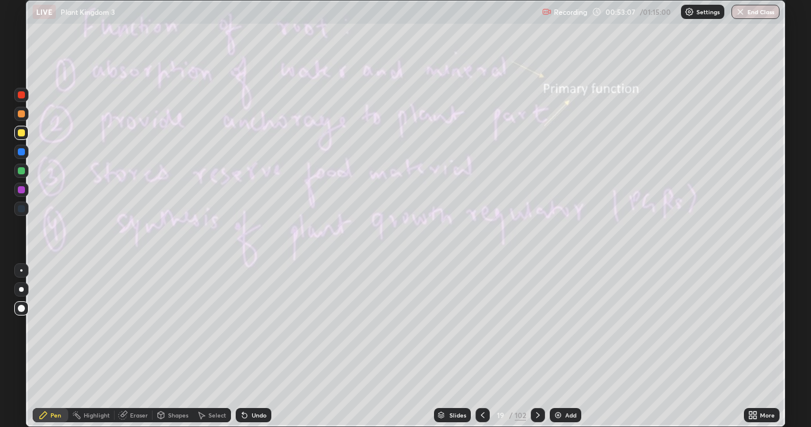
click at [524, 347] on div "102" at bounding box center [520, 415] width 11 height 11
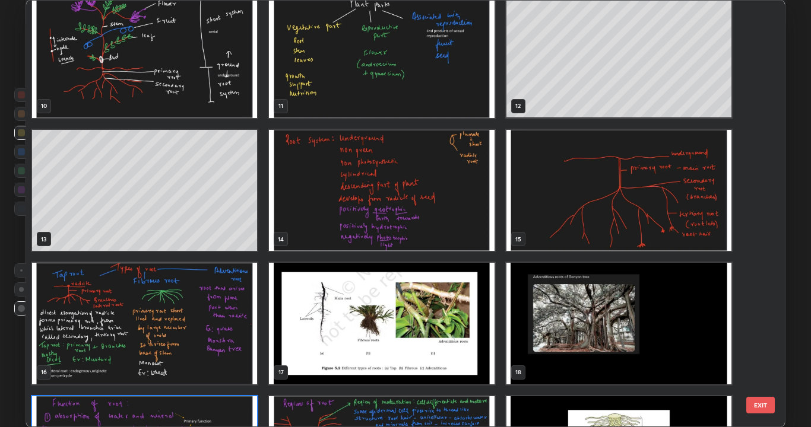
scroll to position [455, 0]
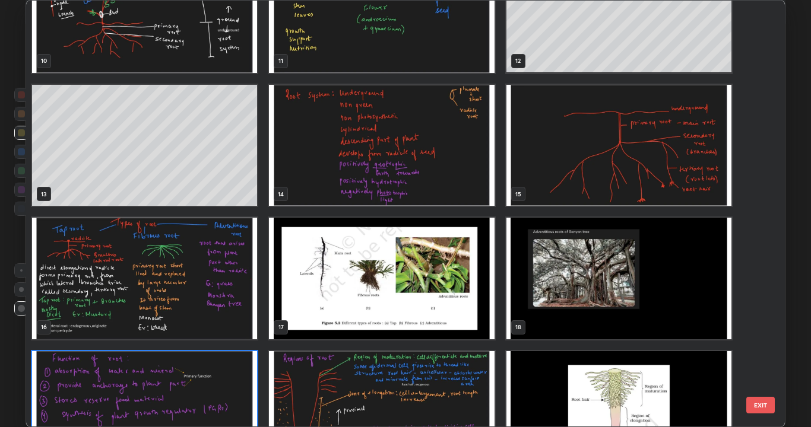
click at [383, 322] on img "grid" at bounding box center [381, 279] width 225 height 122
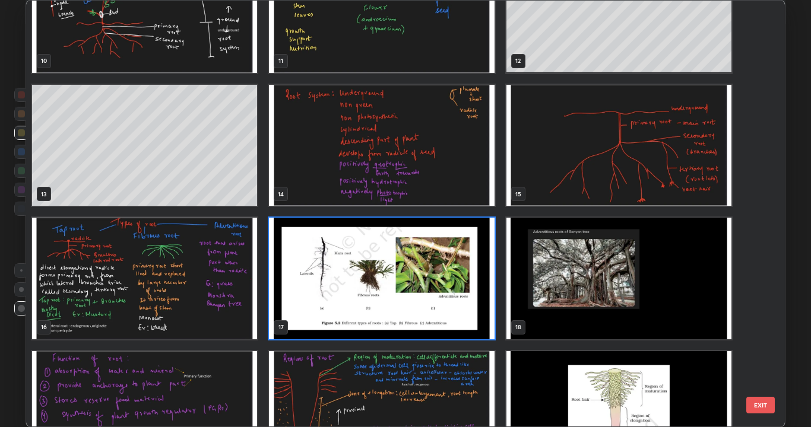
click at [382, 318] on img "grid" at bounding box center [381, 279] width 225 height 122
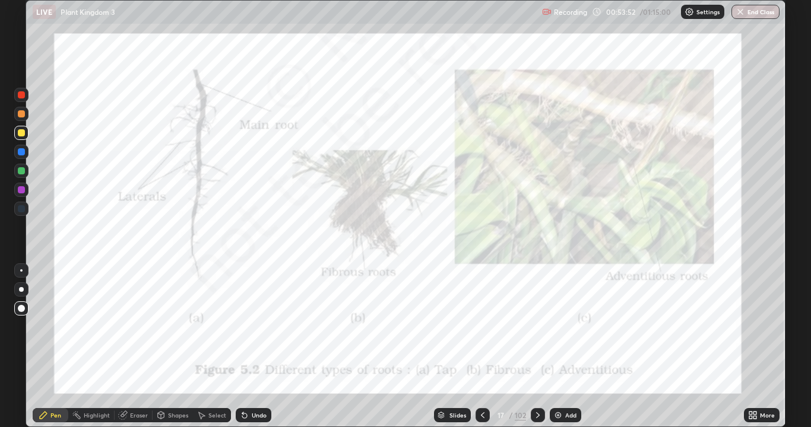
click at [539, 347] on div at bounding box center [538, 415] width 14 height 14
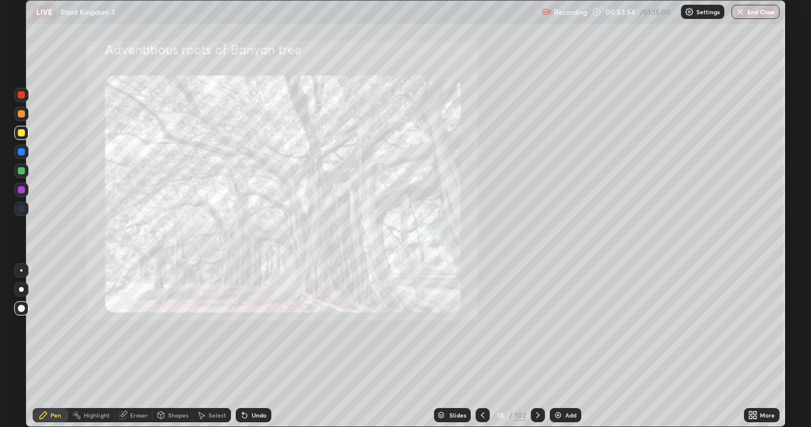
click at [537, 347] on icon at bounding box center [537, 415] width 9 height 9
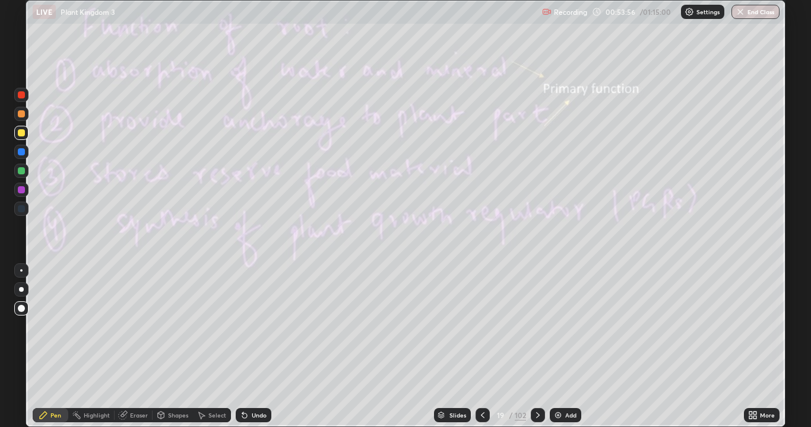
click at [537, 347] on icon at bounding box center [537, 415] width 9 height 9
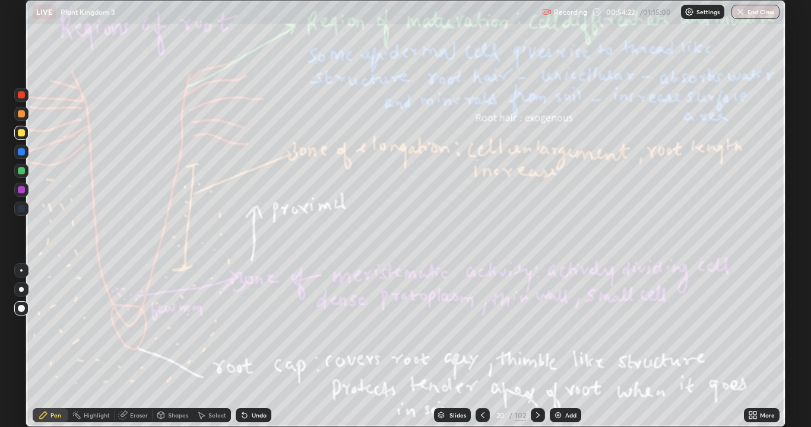
click at [144, 347] on div "Eraser" at bounding box center [139, 416] width 18 height 6
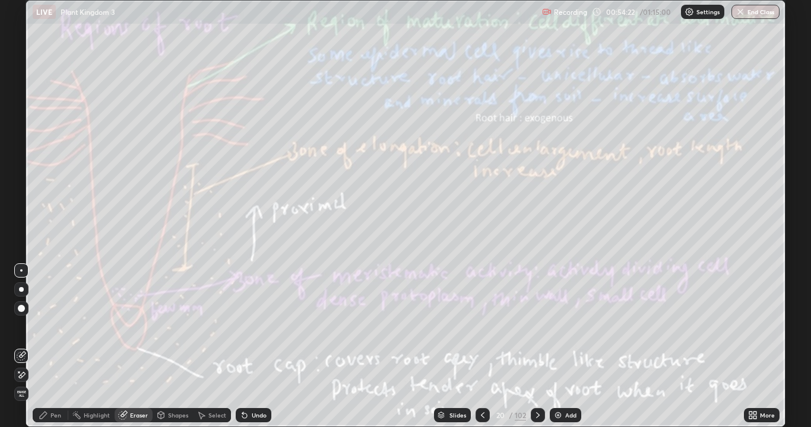
click at [25, 347] on div "Erase all" at bounding box center [21, 394] width 14 height 14
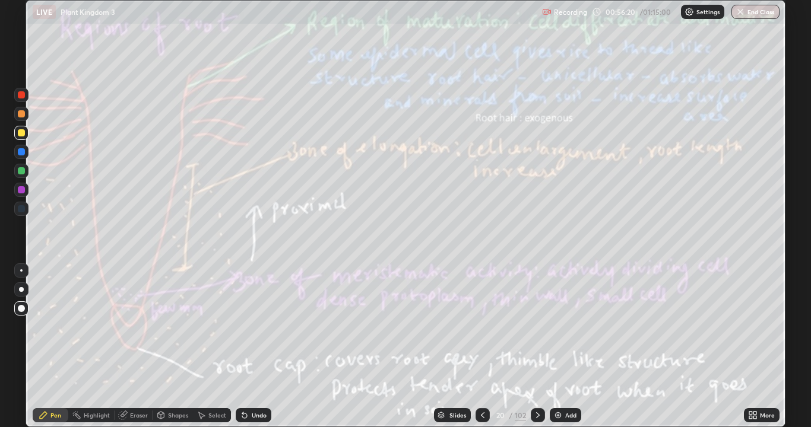
click at [144, 347] on div "Eraser" at bounding box center [139, 416] width 18 height 6
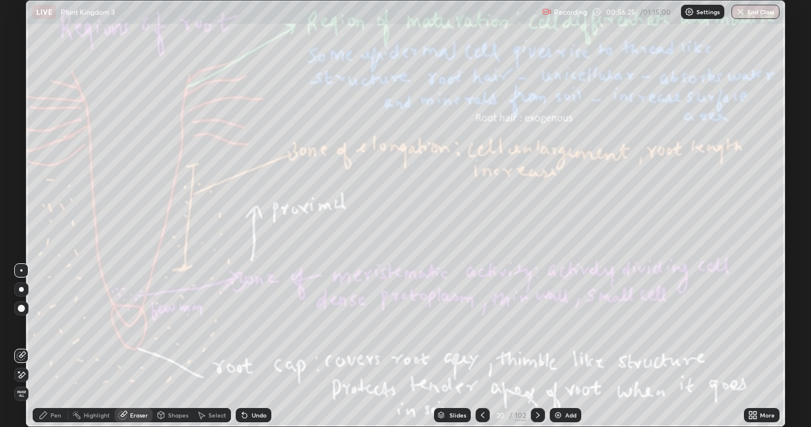
click at [59, 347] on div "Pen" at bounding box center [51, 415] width 36 height 14
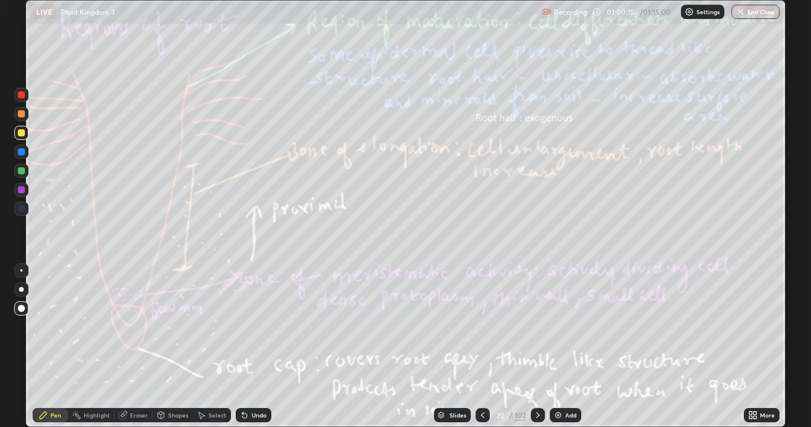
click at [538, 347] on icon at bounding box center [537, 415] width 9 height 9
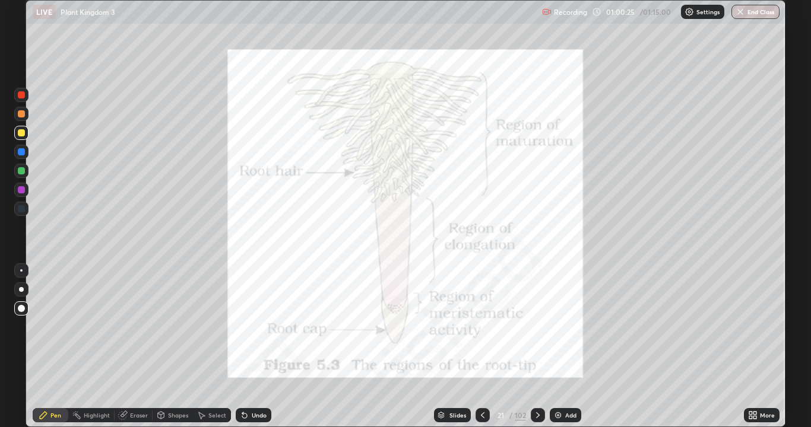
click at [538, 347] on icon at bounding box center [537, 415] width 9 height 9
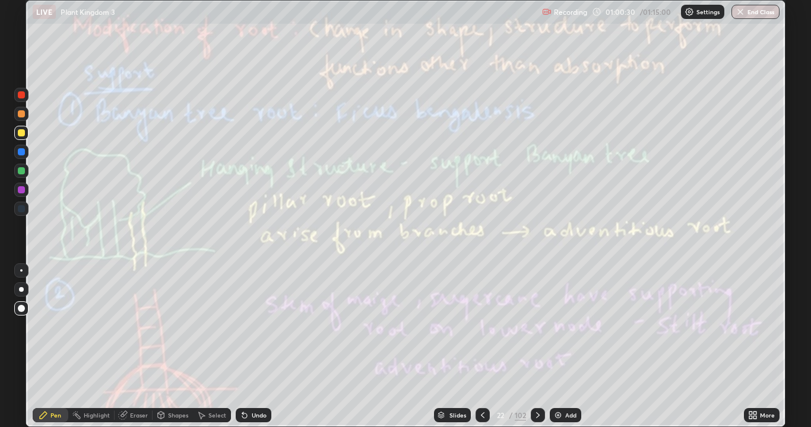
click at [481, 347] on icon at bounding box center [482, 415] width 9 height 9
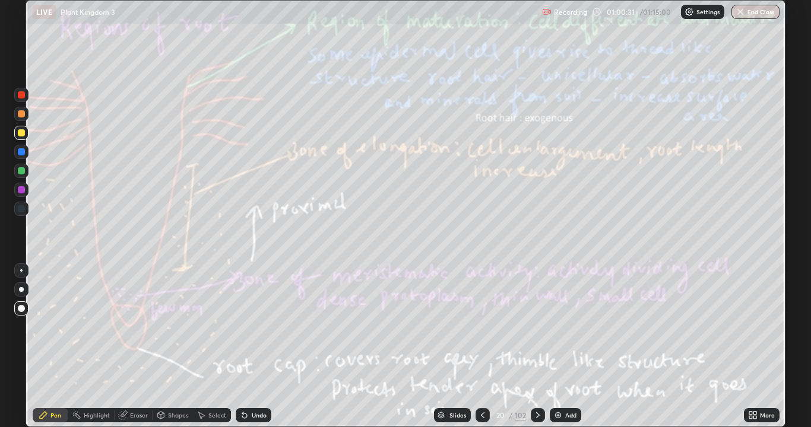
click at [480, 347] on div at bounding box center [482, 415] width 14 height 14
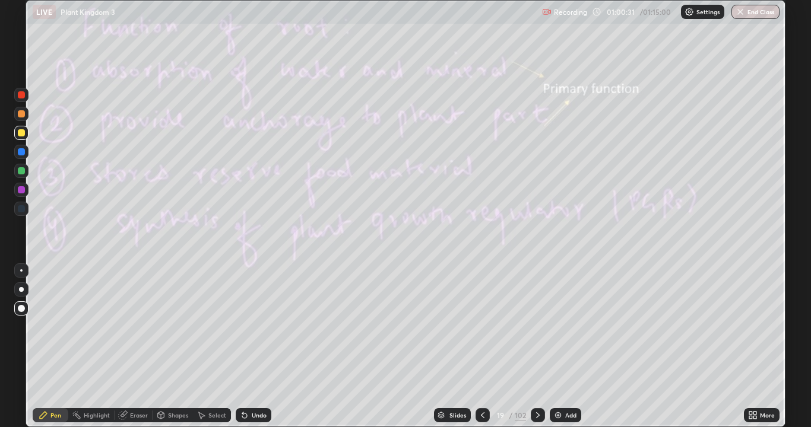
click at [480, 347] on div at bounding box center [482, 415] width 14 height 14
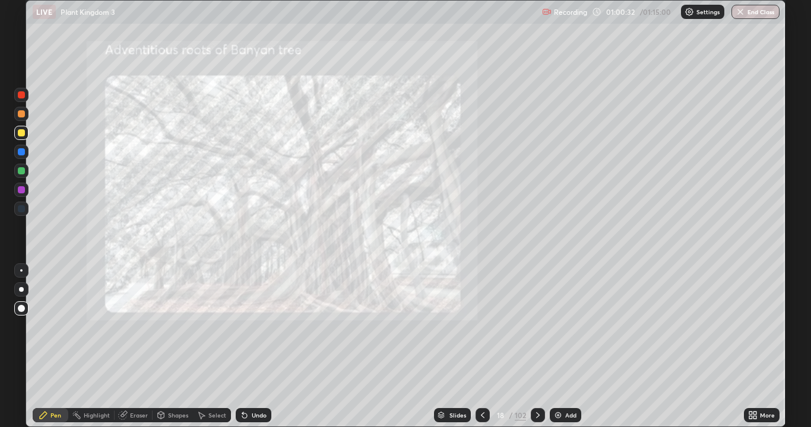
click at [535, 347] on icon at bounding box center [537, 415] width 9 height 9
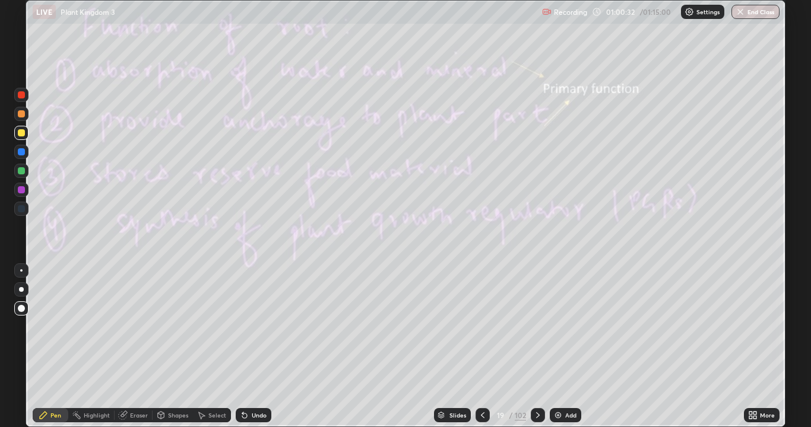
click at [537, 347] on icon at bounding box center [537, 415] width 9 height 9
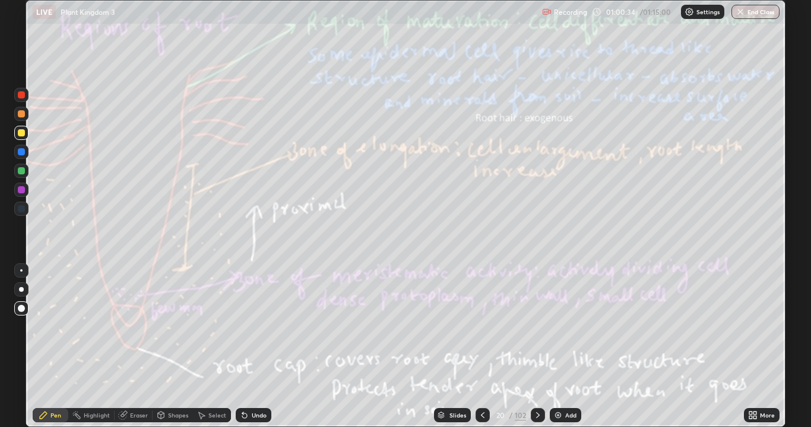
click at [138, 347] on div "Eraser" at bounding box center [139, 416] width 18 height 6
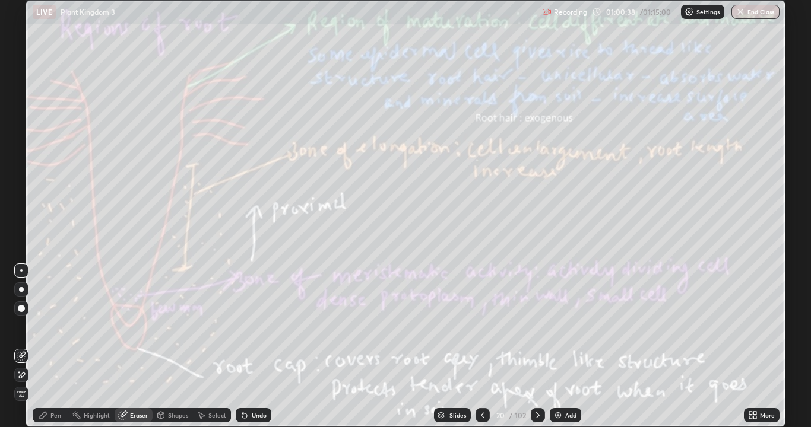
click at [51, 347] on div "Pen" at bounding box center [55, 416] width 11 height 6
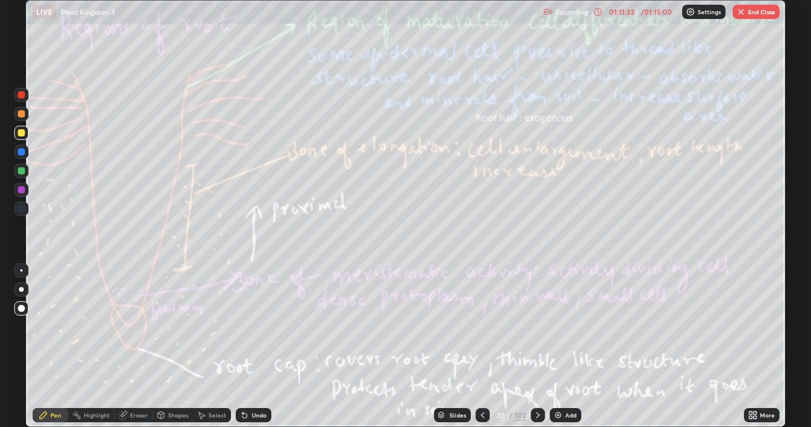
click at [755, 12] on button "End Class" at bounding box center [755, 12] width 47 height 14
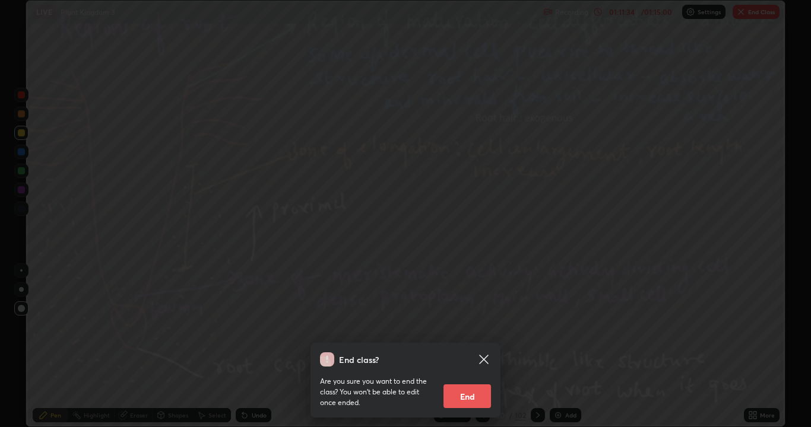
click at [470, 347] on button "End" at bounding box center [466, 397] width 47 height 24
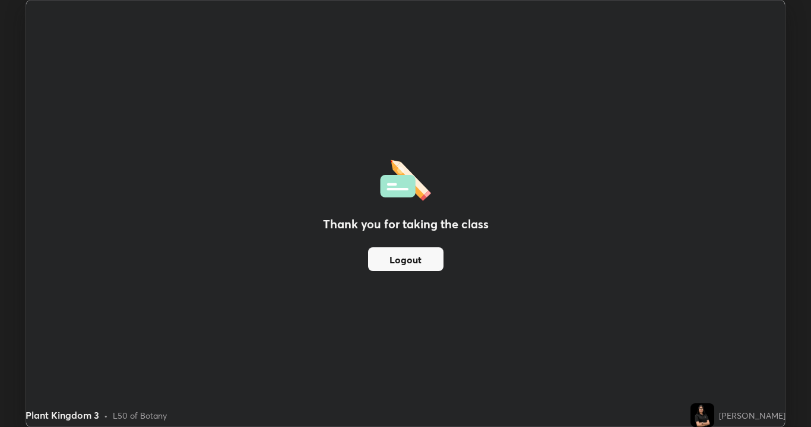
click at [424, 258] on button "Logout" at bounding box center [405, 260] width 75 height 24
